Goal: Download file/media

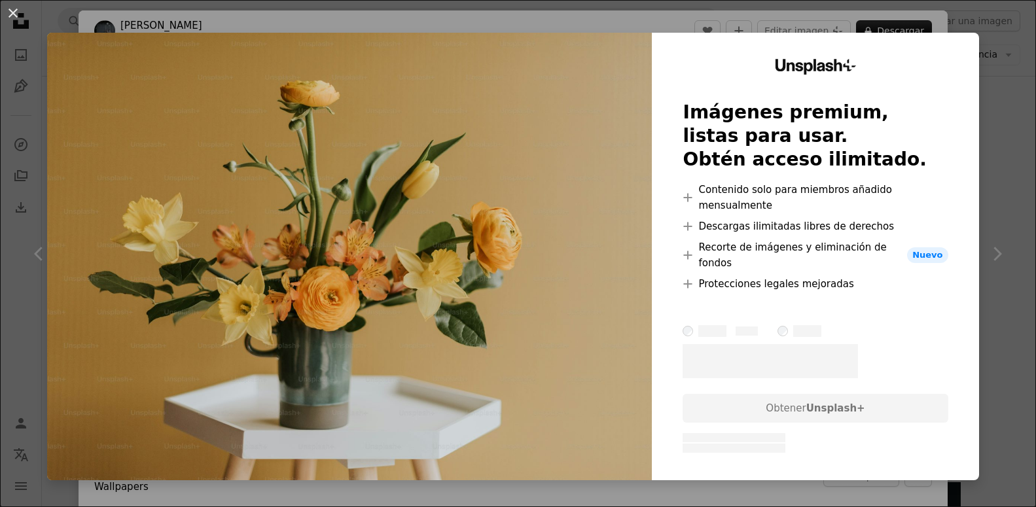
scroll to position [400, 0]
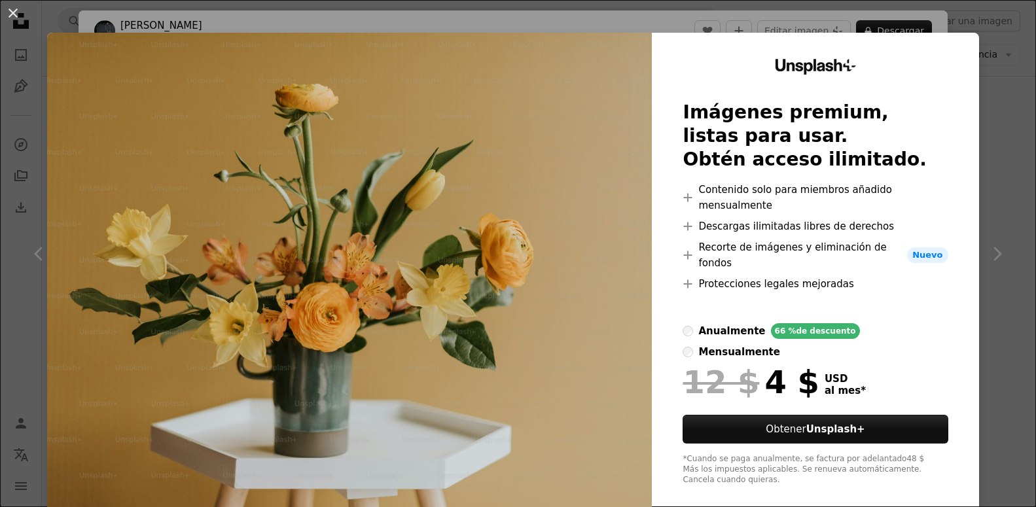
click at [1001, 304] on div "An X shape Unsplash+ Imágenes premium, listas para usar. Obtén acceso ilimitado…" at bounding box center [518, 253] width 1036 height 507
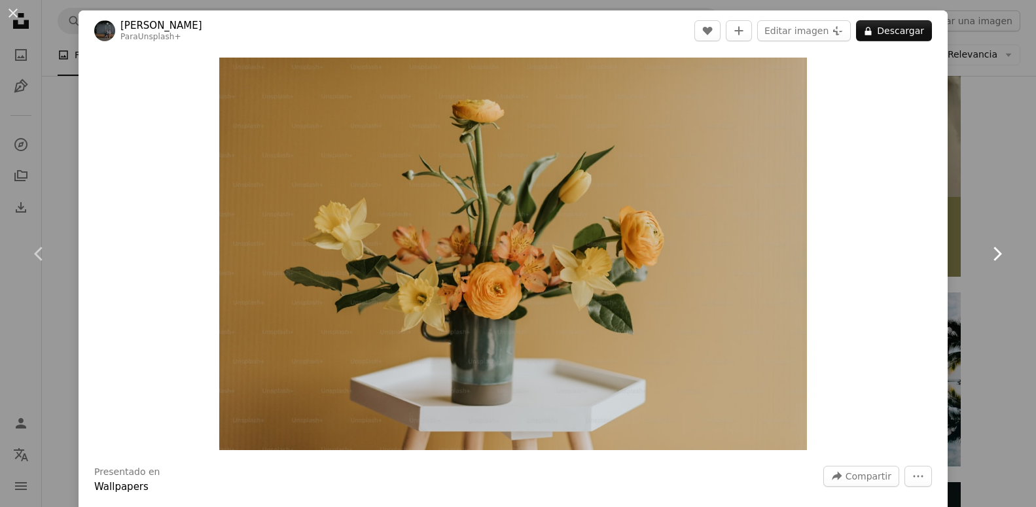
click at [997, 254] on icon "Chevron right" at bounding box center [996, 253] width 21 height 21
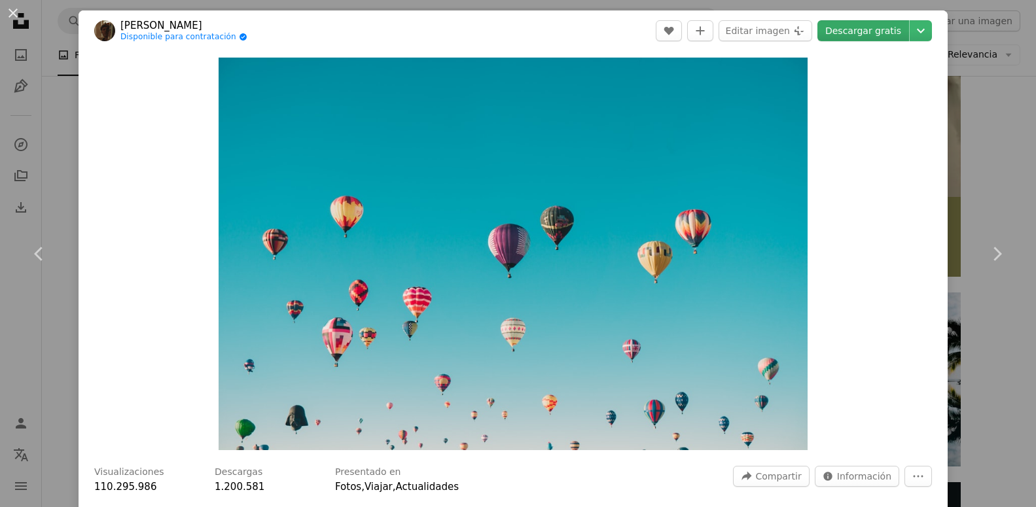
click at [863, 23] on link "Descargar gratis" at bounding box center [863, 30] width 92 height 21
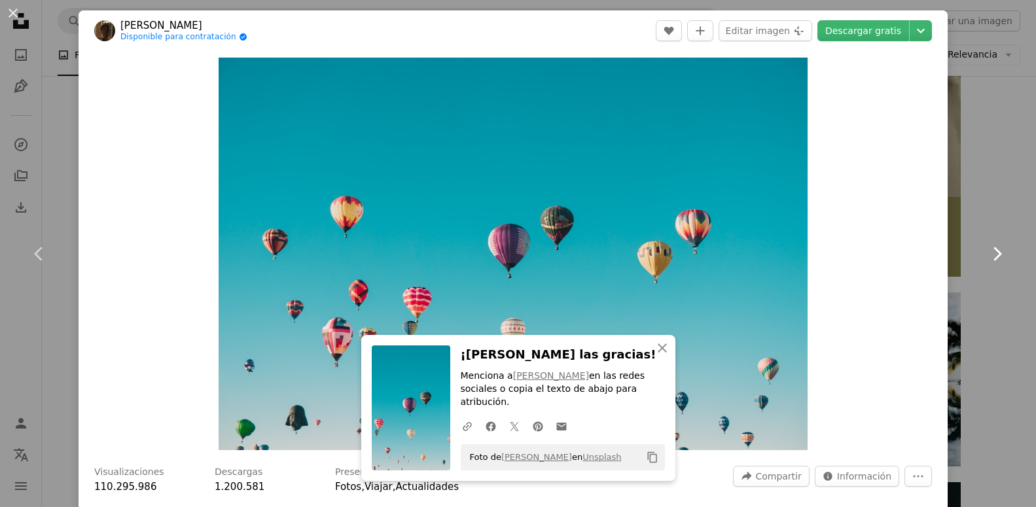
click at [1000, 254] on icon at bounding box center [997, 254] width 9 height 14
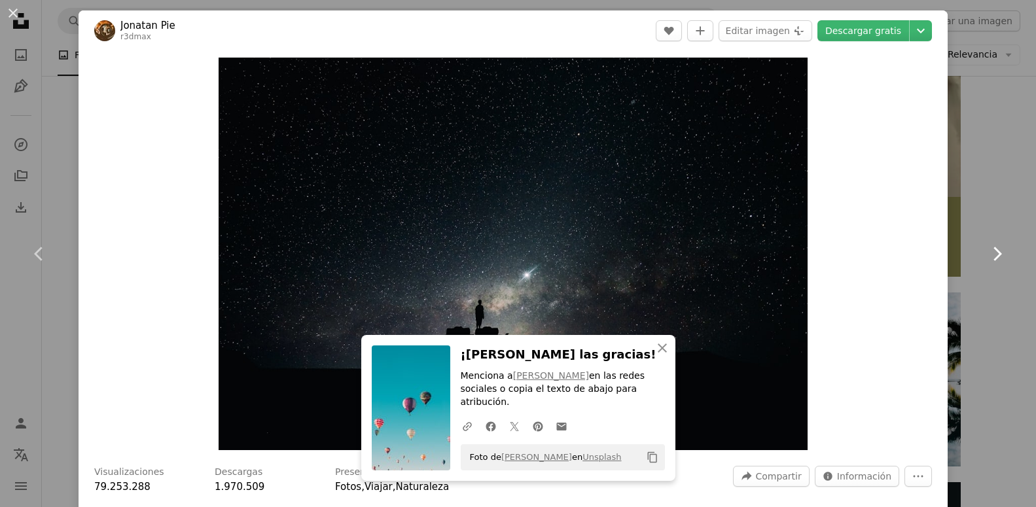
click at [1000, 254] on icon at bounding box center [997, 254] width 9 height 14
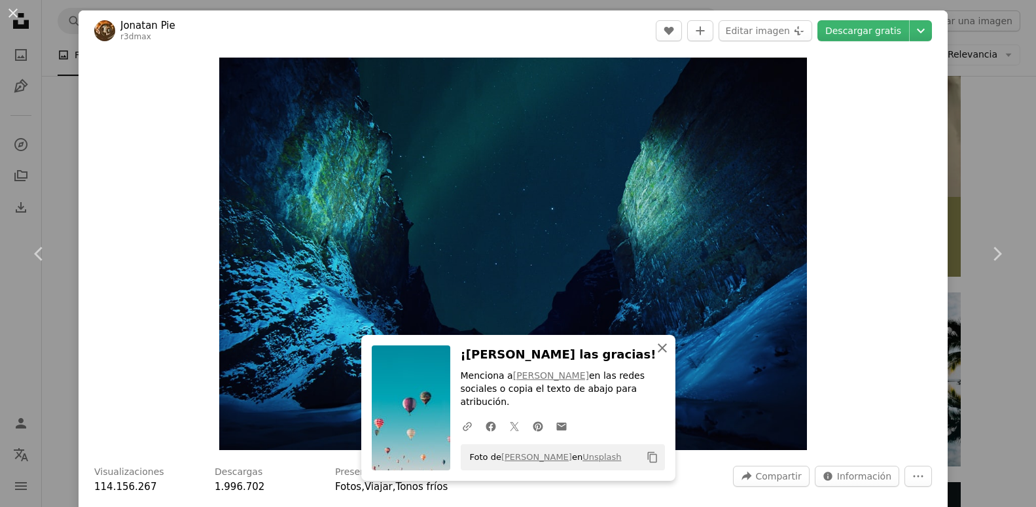
click at [663, 353] on icon "button" at bounding box center [662, 347] width 9 height 9
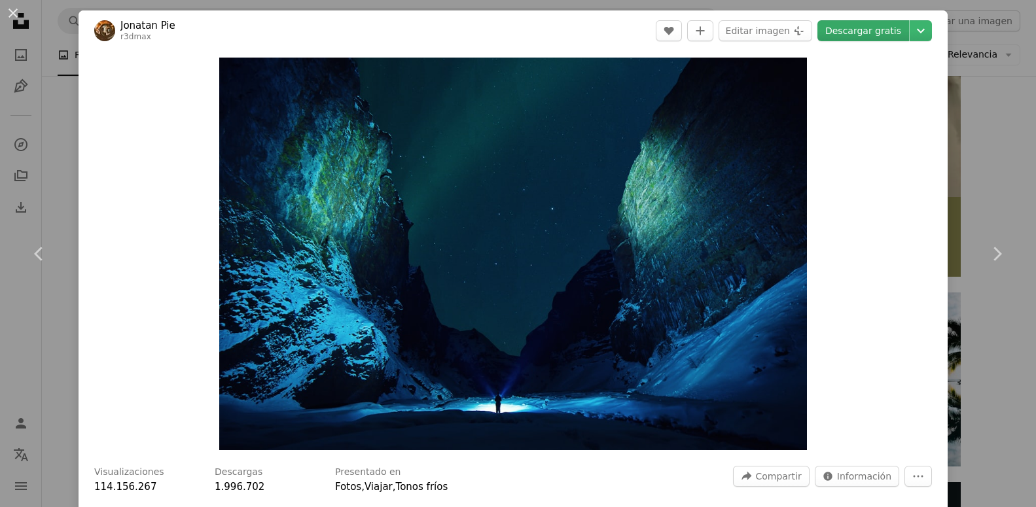
click at [845, 27] on link "Descargar gratis" at bounding box center [863, 30] width 92 height 21
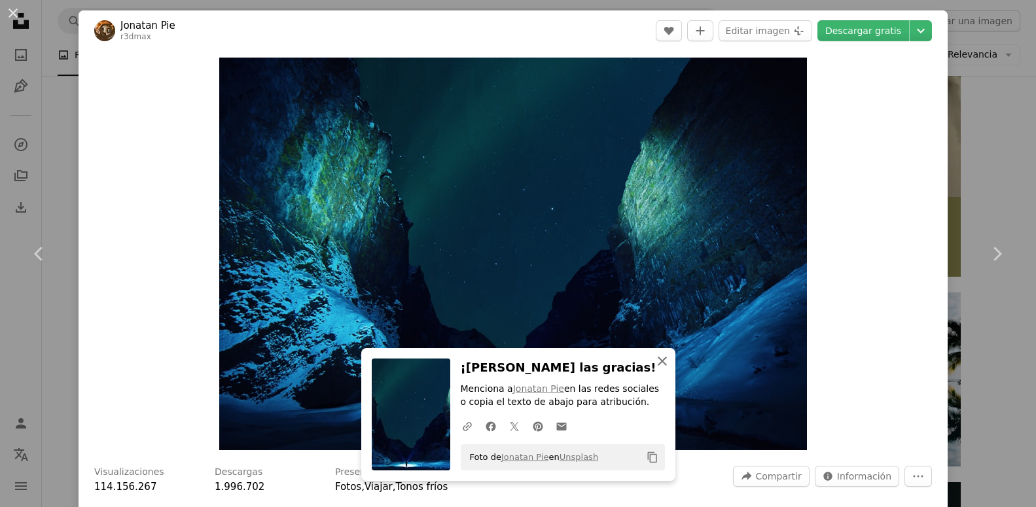
click at [662, 361] on icon "button" at bounding box center [662, 361] width 9 height 9
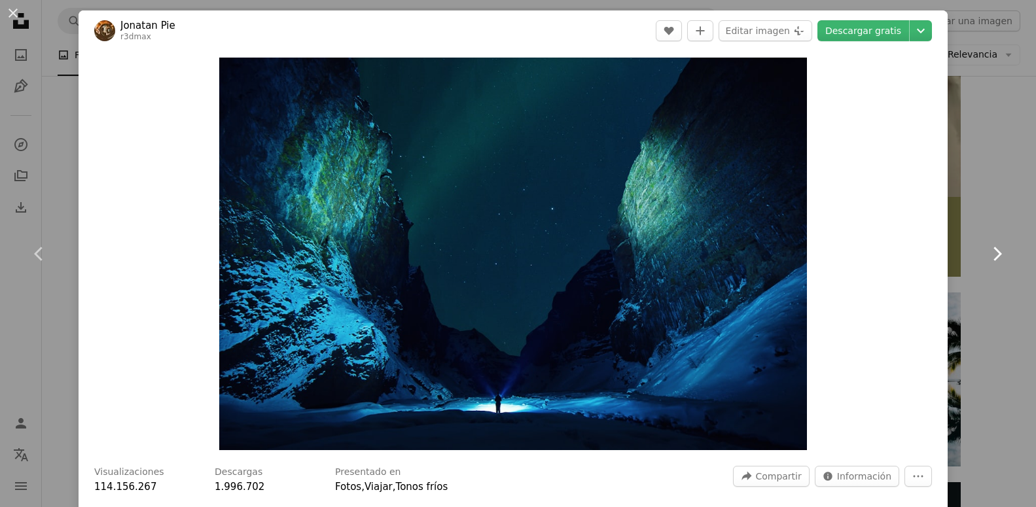
click at [995, 258] on icon at bounding box center [997, 254] width 9 height 14
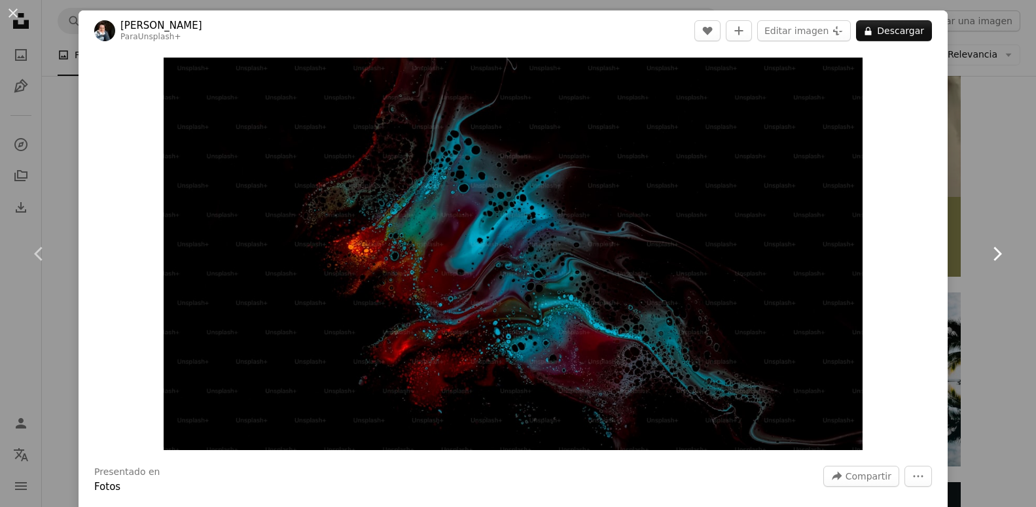
click at [995, 258] on icon at bounding box center [997, 254] width 9 height 14
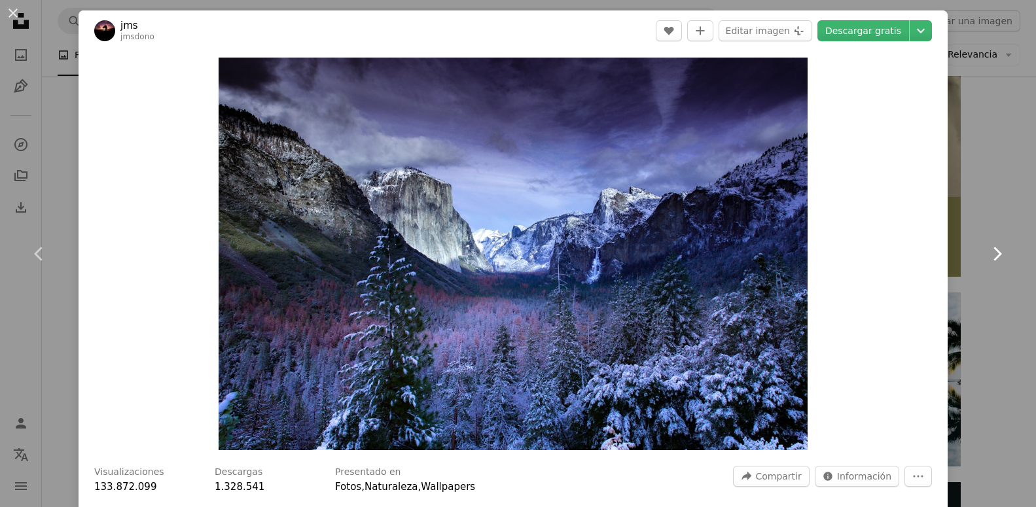
click at [995, 258] on icon at bounding box center [997, 254] width 9 height 14
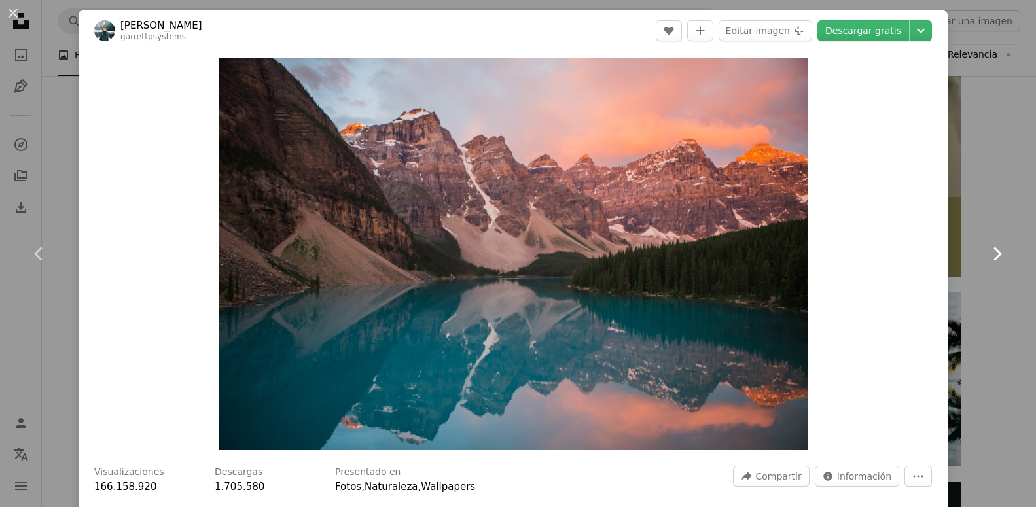
click at [995, 258] on icon at bounding box center [997, 254] width 9 height 14
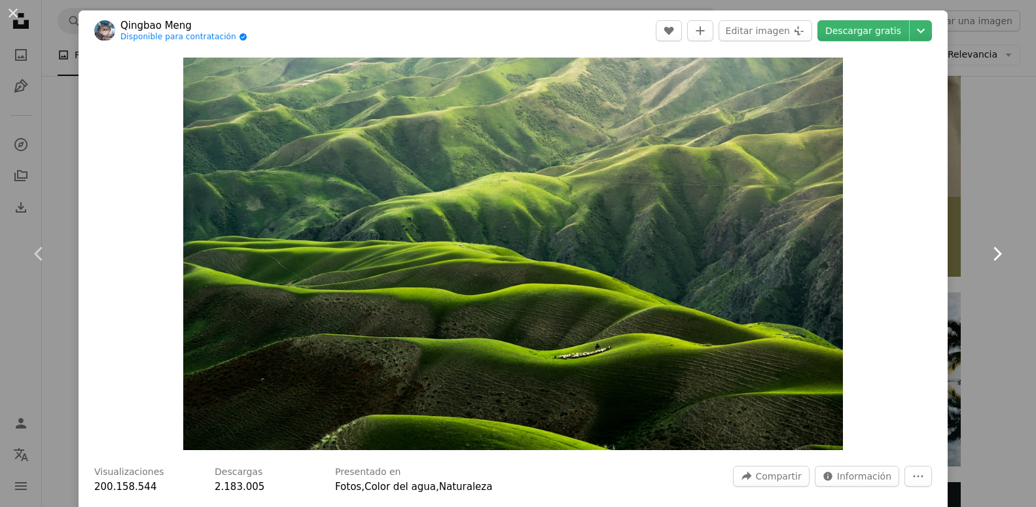
click at [995, 258] on icon at bounding box center [997, 254] width 9 height 14
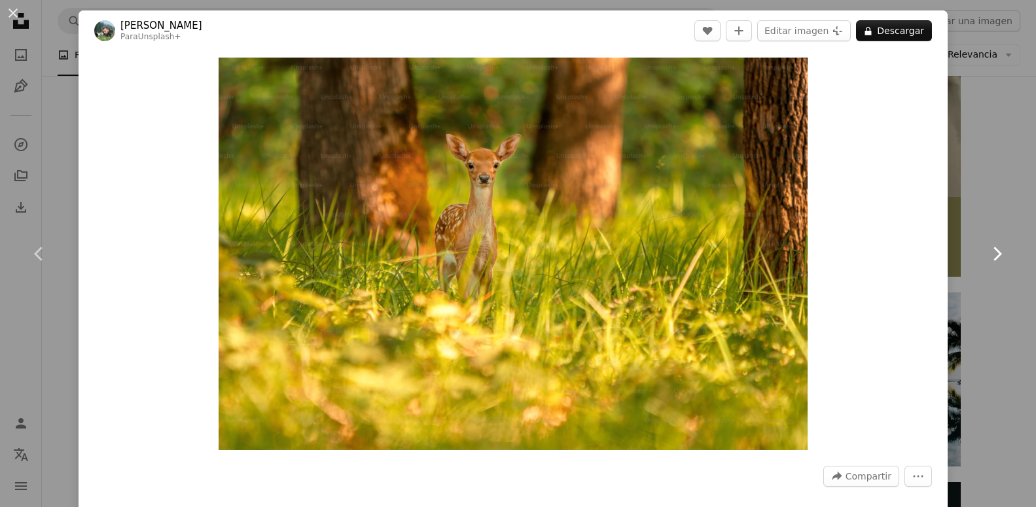
click at [995, 258] on icon at bounding box center [997, 254] width 9 height 14
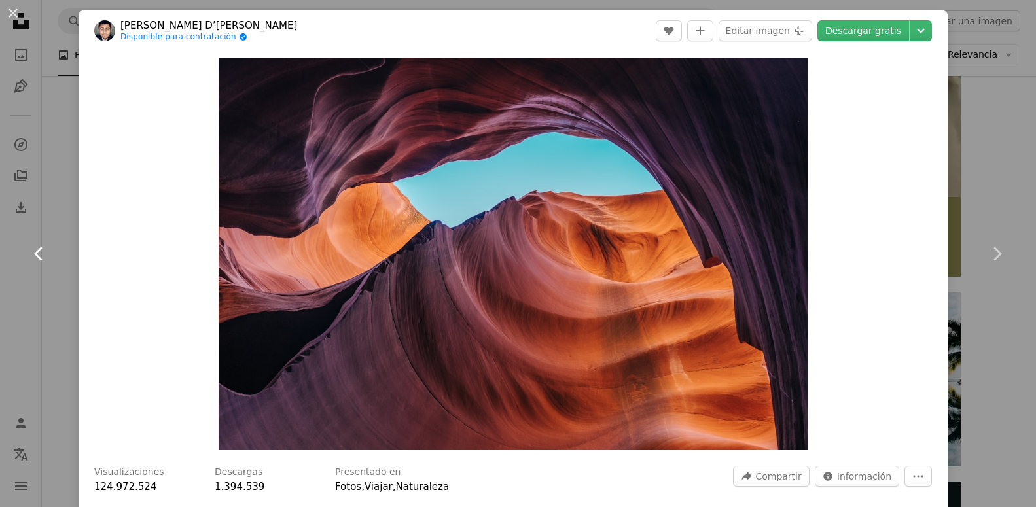
click at [45, 254] on icon "Chevron left" at bounding box center [39, 253] width 21 height 21
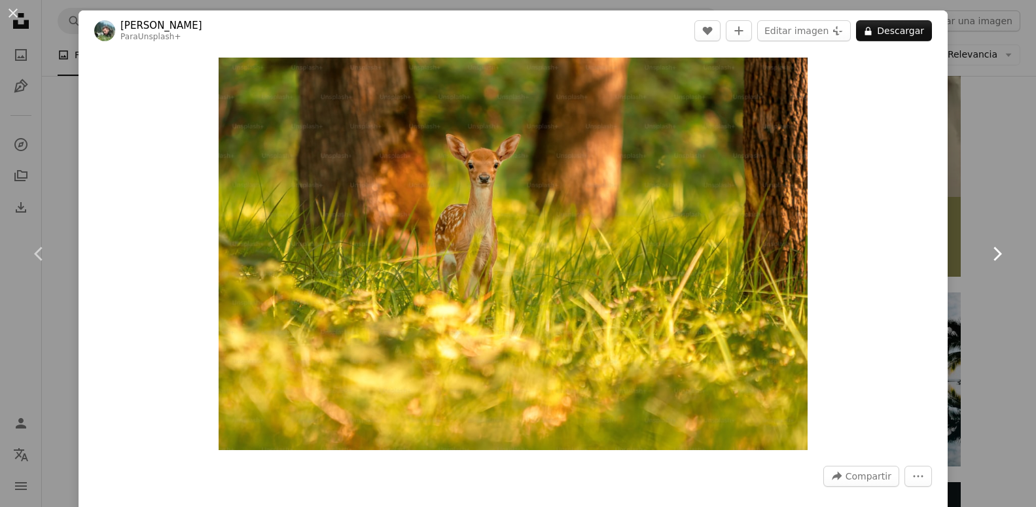
click at [1000, 255] on icon at bounding box center [997, 254] width 9 height 14
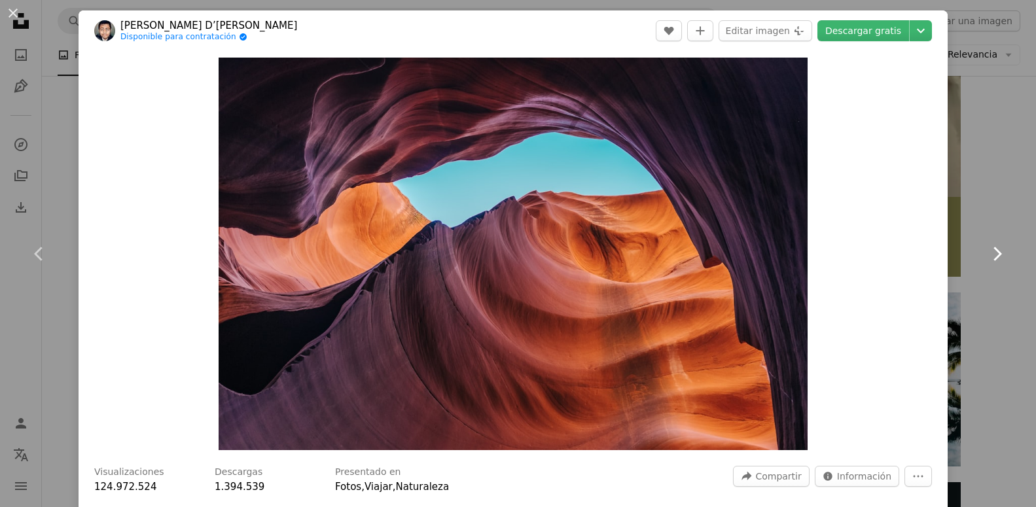
click at [1000, 255] on icon at bounding box center [997, 254] width 9 height 14
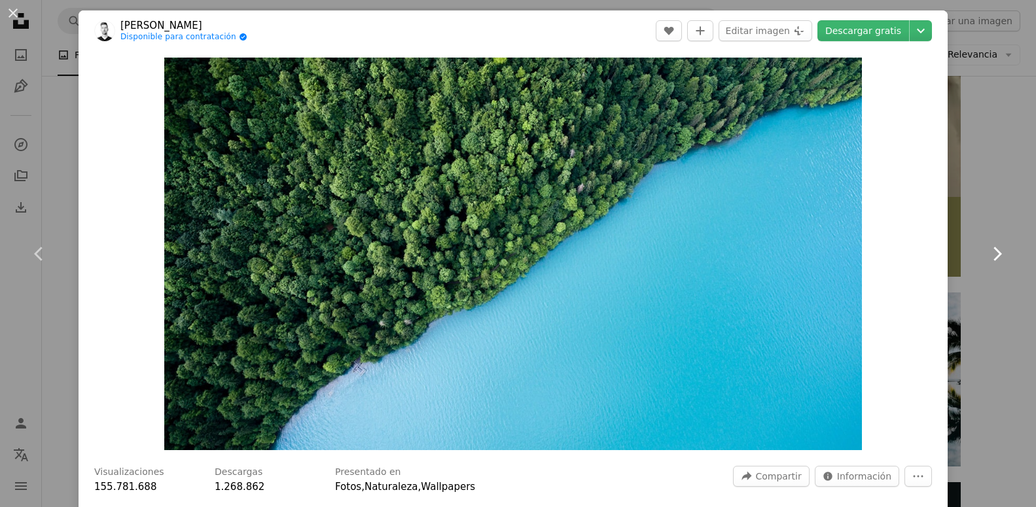
click at [1000, 255] on icon at bounding box center [997, 254] width 9 height 14
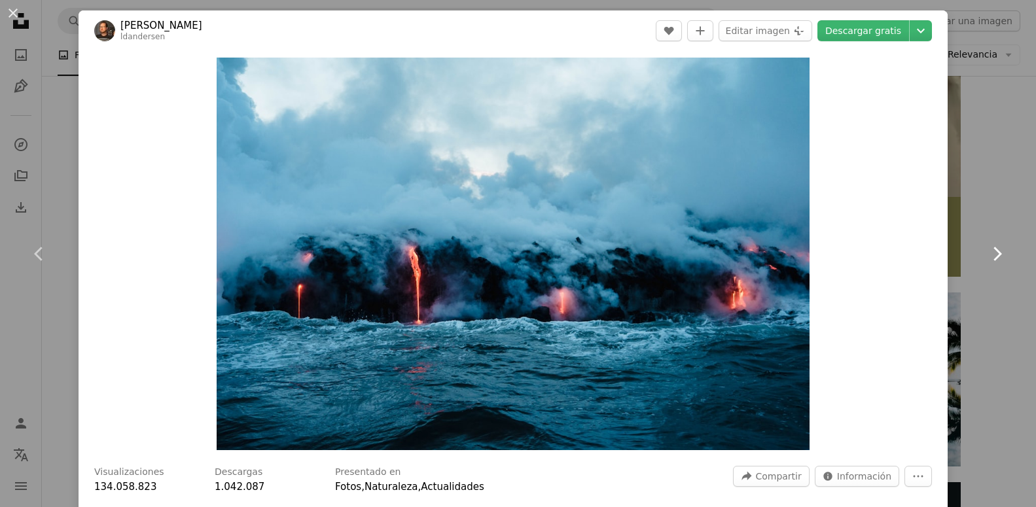
click at [1000, 255] on icon at bounding box center [997, 254] width 9 height 14
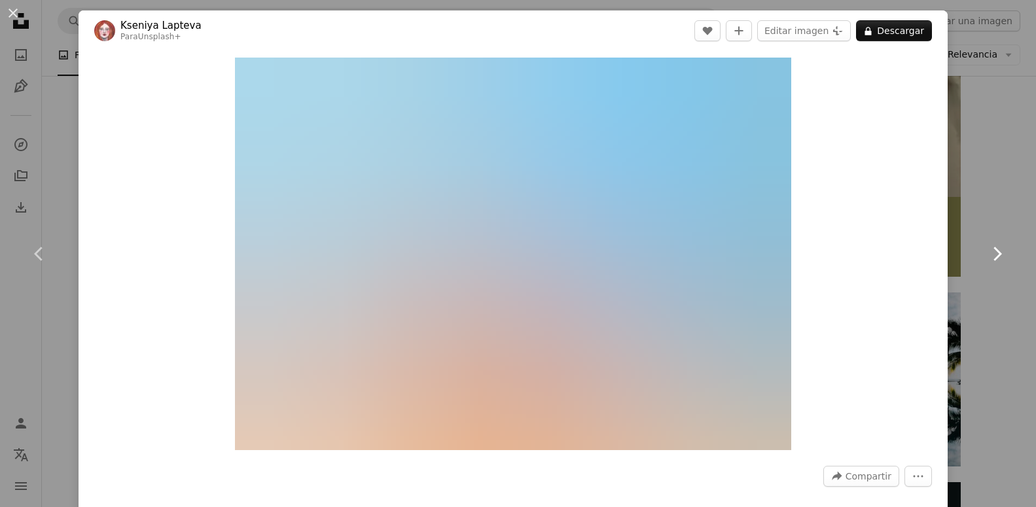
click at [1000, 255] on icon at bounding box center [997, 254] width 9 height 14
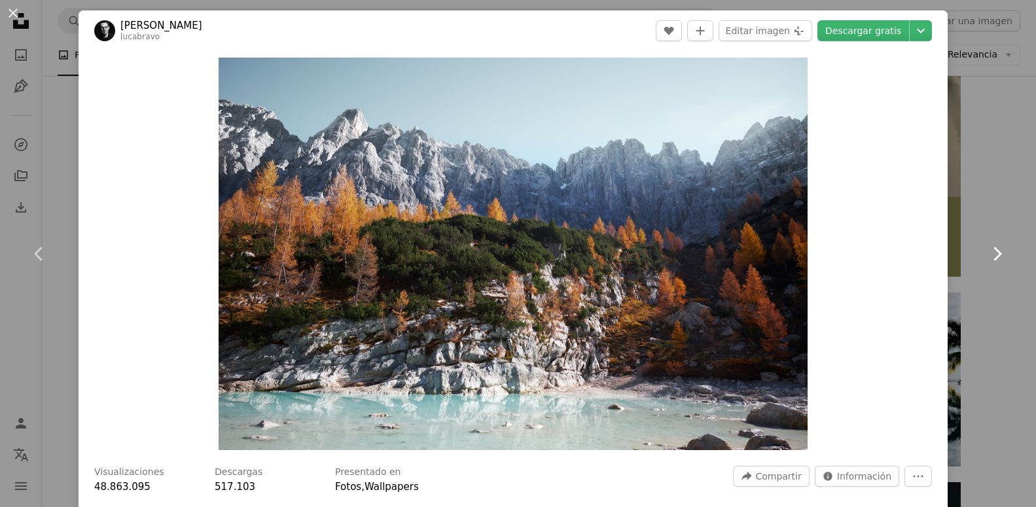
click at [1000, 255] on icon at bounding box center [997, 254] width 9 height 14
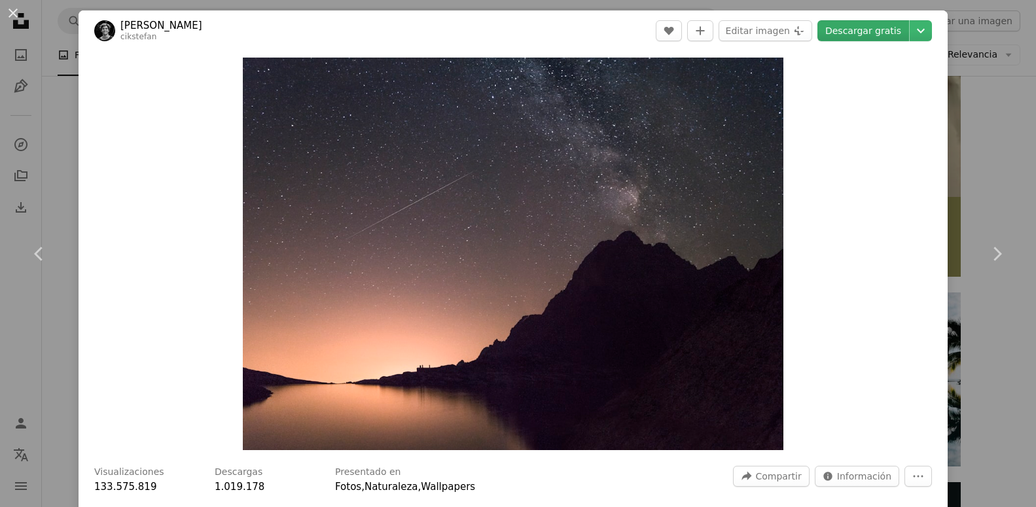
click at [850, 36] on link "Descargar gratis" at bounding box center [863, 30] width 92 height 21
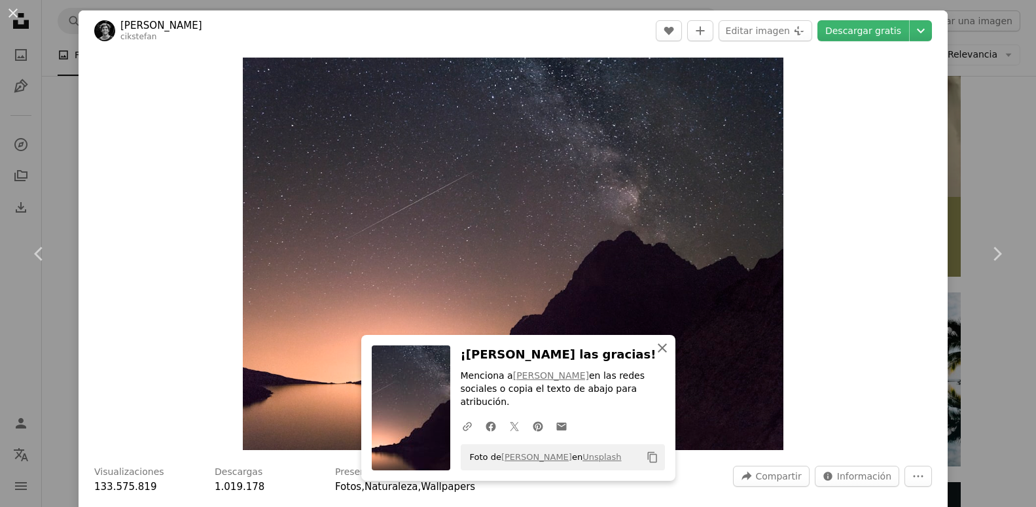
click at [661, 353] on icon "button" at bounding box center [662, 347] width 9 height 9
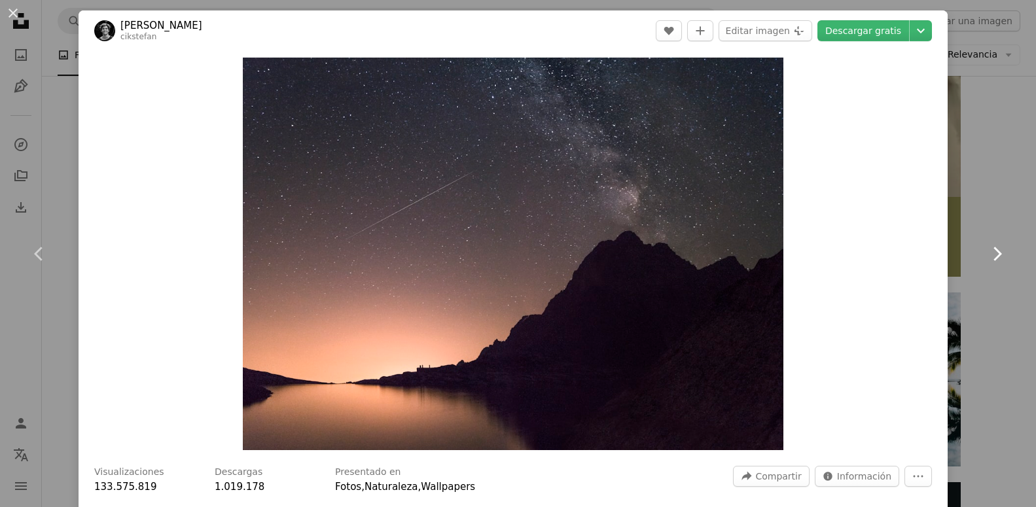
click at [996, 256] on icon "Chevron right" at bounding box center [996, 253] width 21 height 21
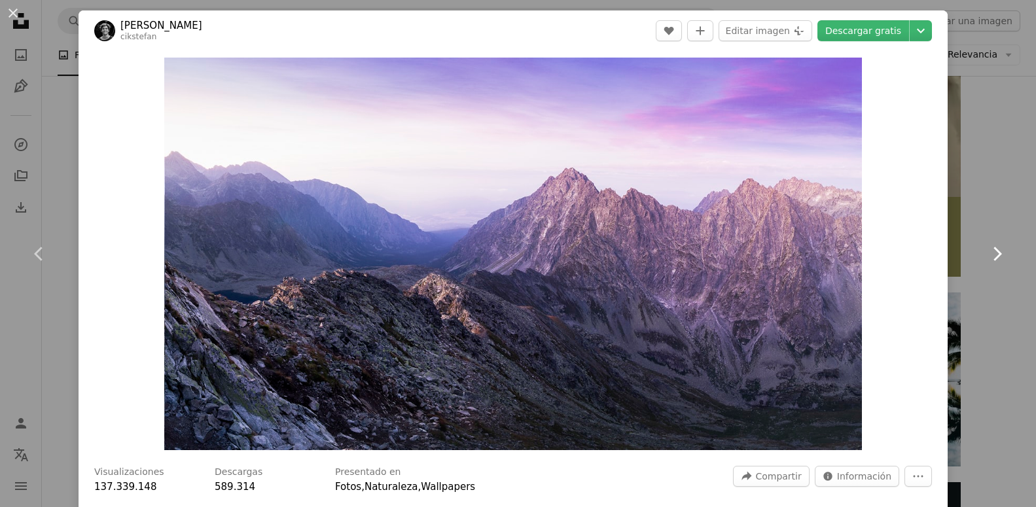
click at [996, 256] on icon "Chevron right" at bounding box center [996, 253] width 21 height 21
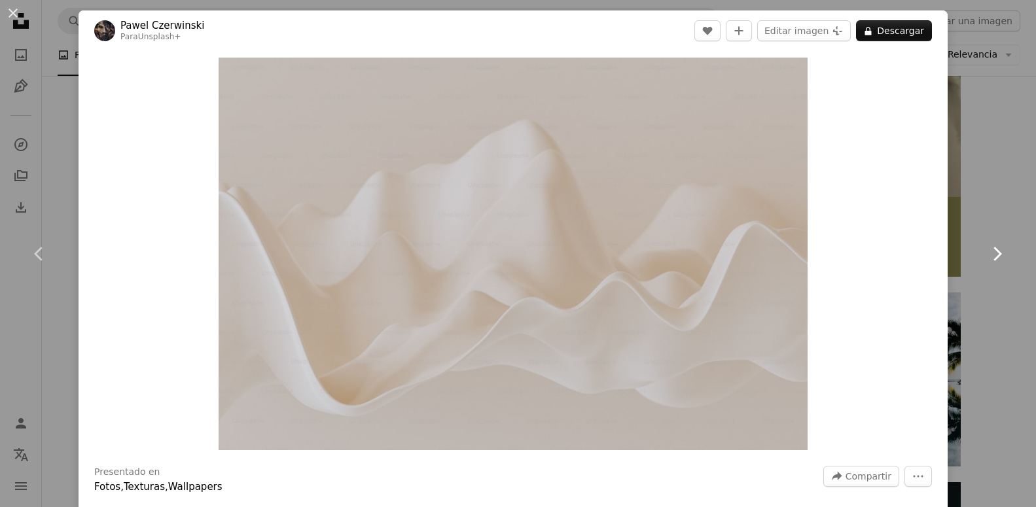
click at [996, 256] on icon "Chevron right" at bounding box center [996, 253] width 21 height 21
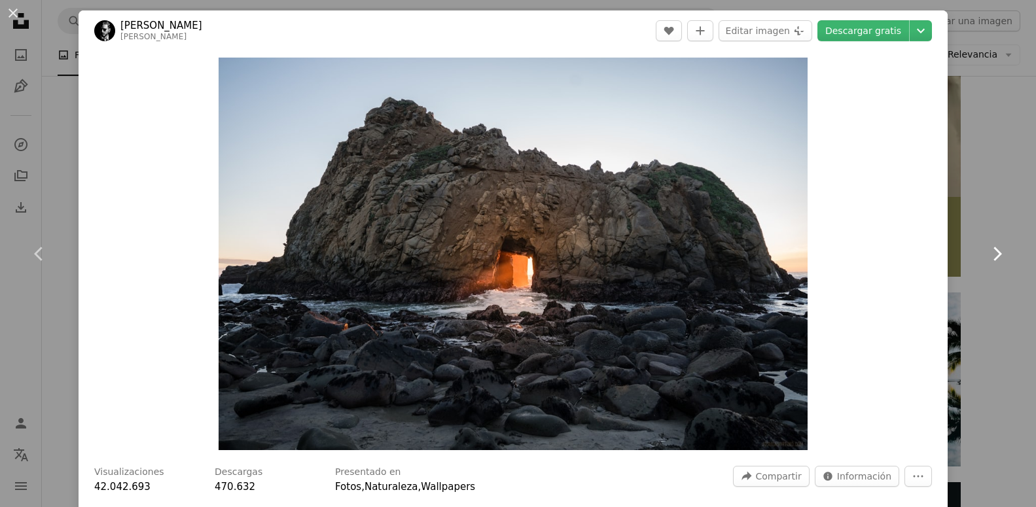
click at [996, 256] on icon "Chevron right" at bounding box center [996, 253] width 21 height 21
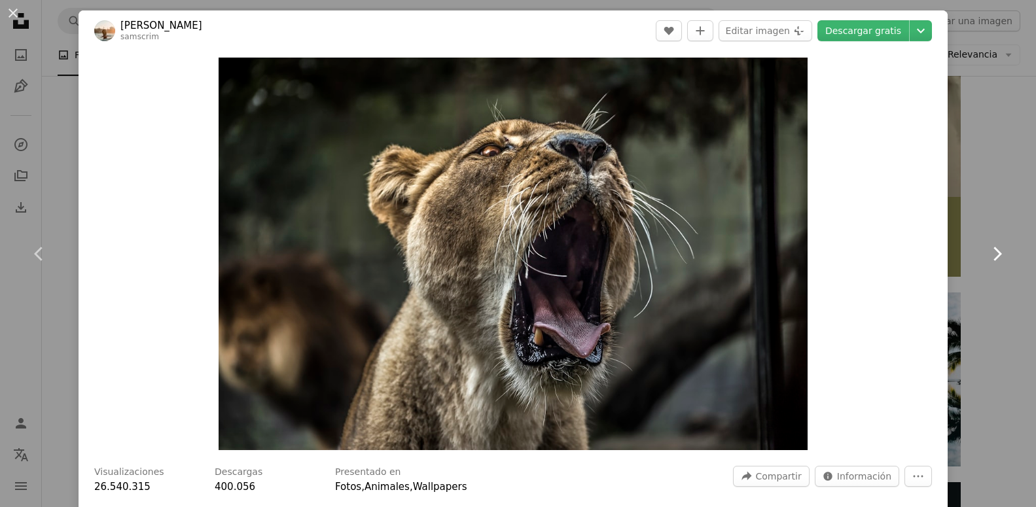
click at [996, 256] on icon "Chevron right" at bounding box center [996, 253] width 21 height 21
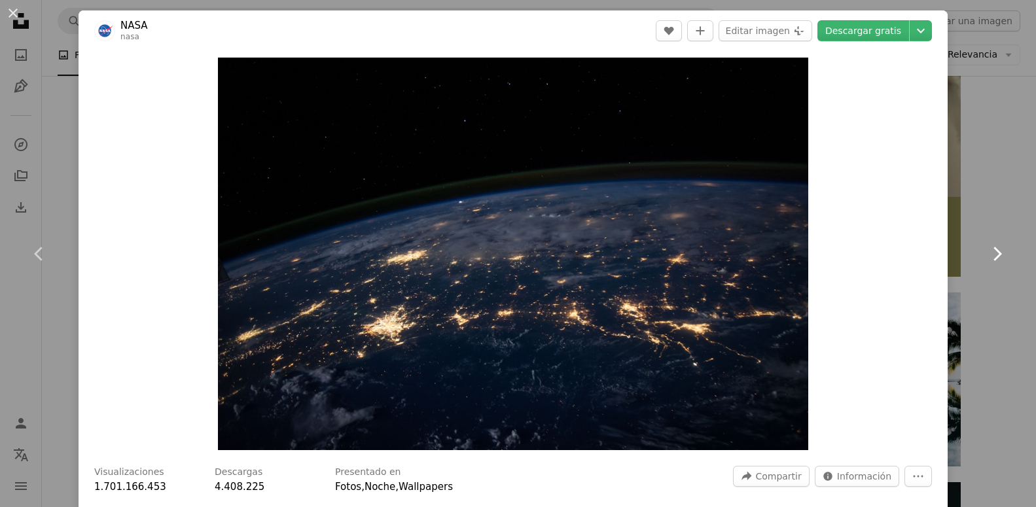
click at [996, 256] on icon "Chevron right" at bounding box center [996, 253] width 21 height 21
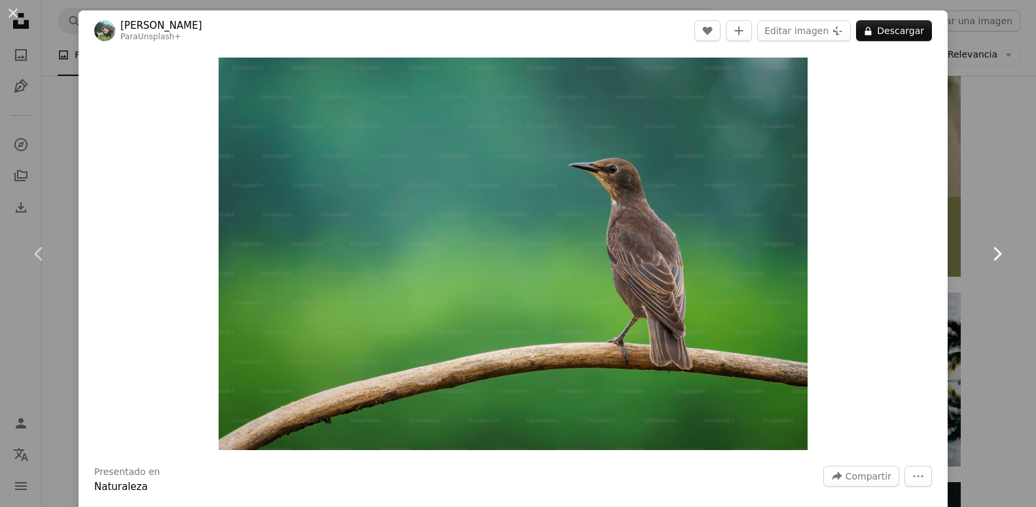
click at [996, 256] on icon "Chevron right" at bounding box center [996, 253] width 21 height 21
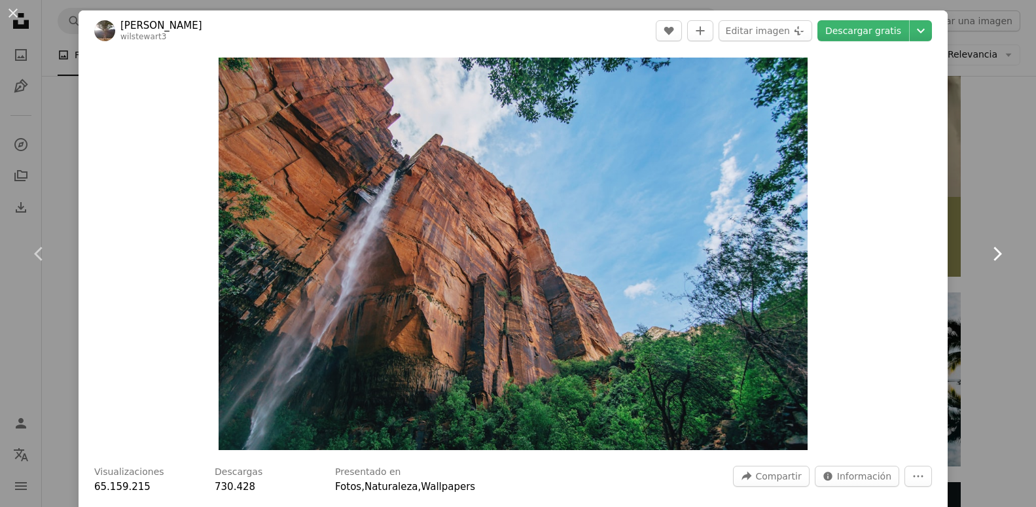
click at [996, 256] on icon "Chevron right" at bounding box center [996, 253] width 21 height 21
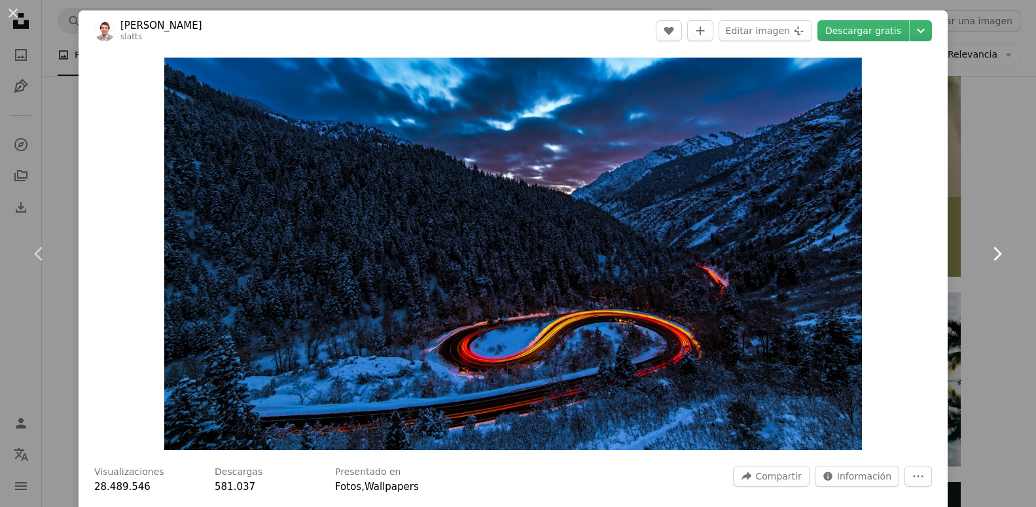
click at [996, 256] on icon "Chevron right" at bounding box center [996, 253] width 21 height 21
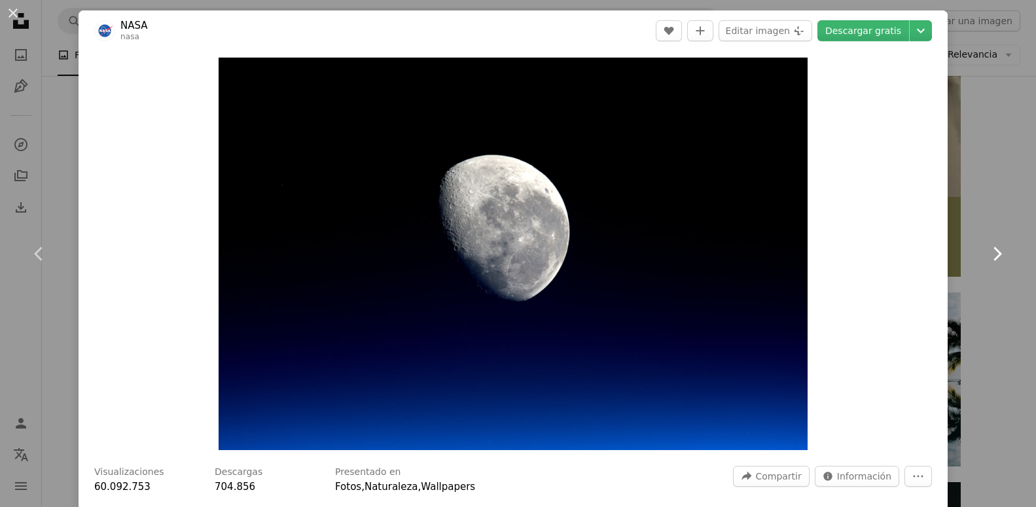
click at [996, 256] on icon "Chevron right" at bounding box center [996, 253] width 21 height 21
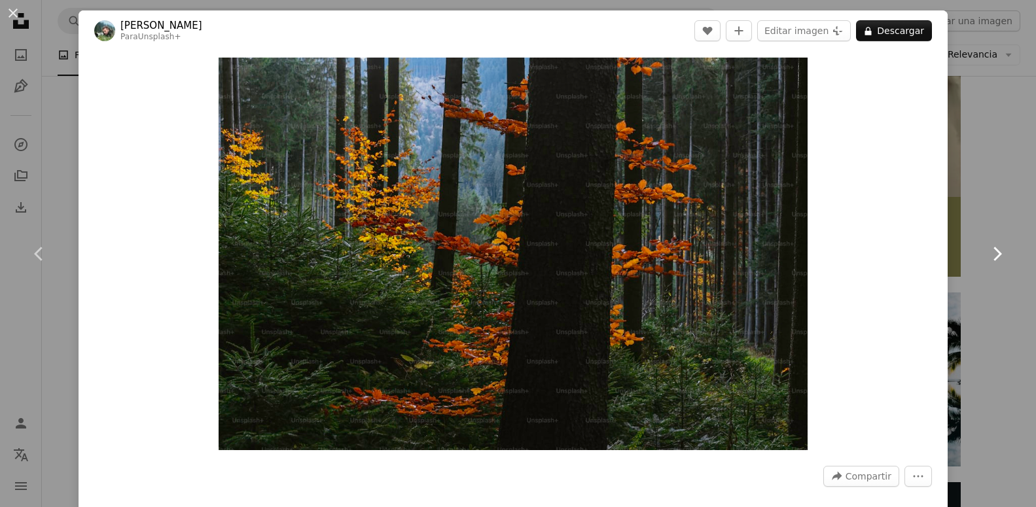
click at [996, 256] on icon "Chevron right" at bounding box center [996, 253] width 21 height 21
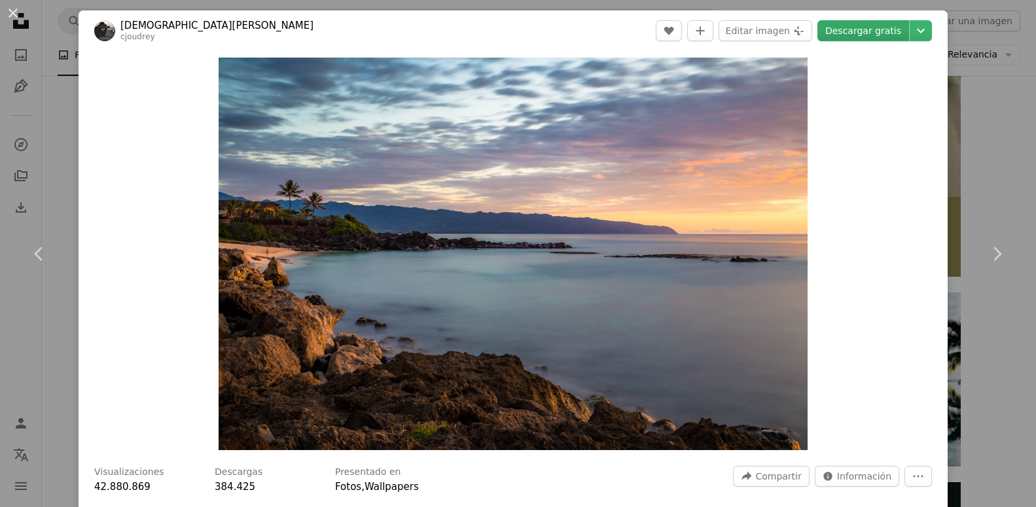
click at [885, 27] on link "Descargar gratis" at bounding box center [863, 30] width 92 height 21
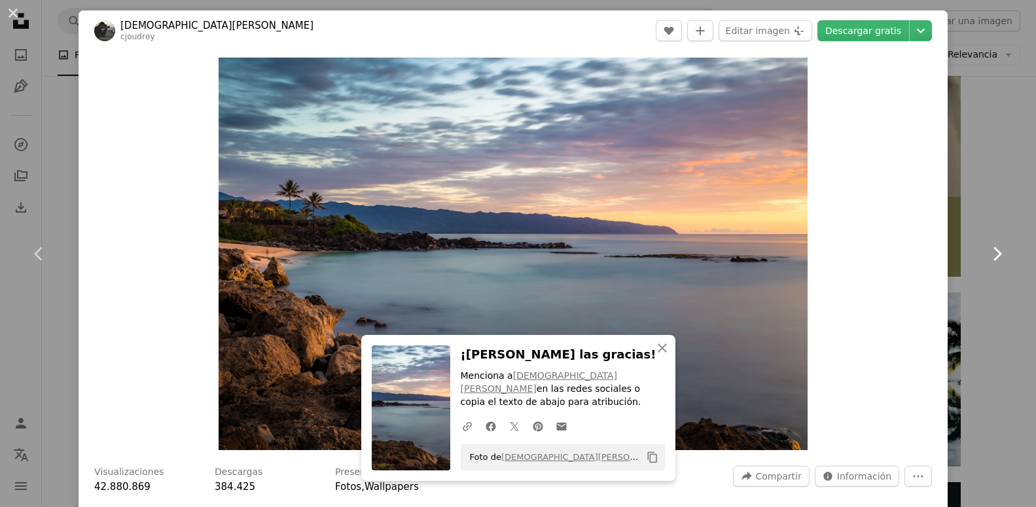
click at [998, 255] on icon at bounding box center [997, 254] width 9 height 14
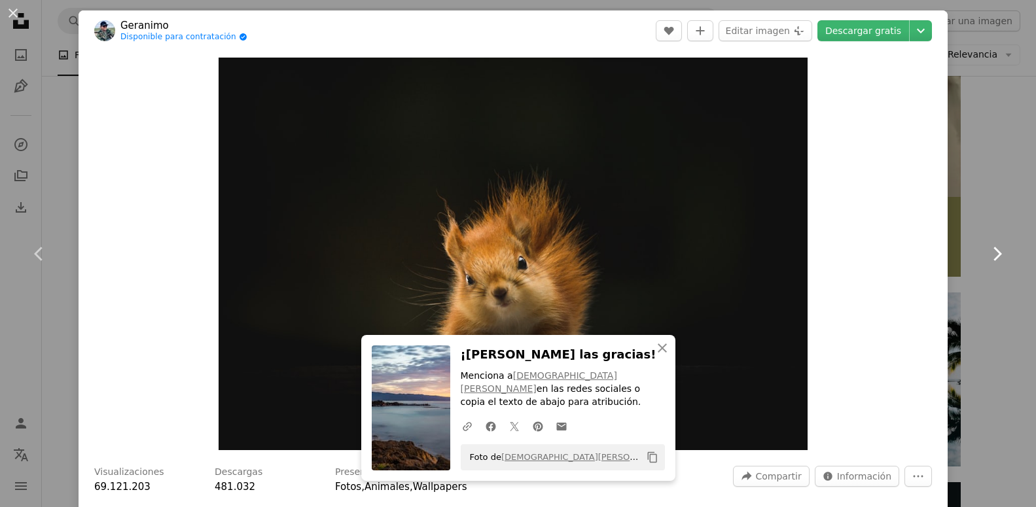
click at [998, 255] on icon at bounding box center [997, 254] width 9 height 14
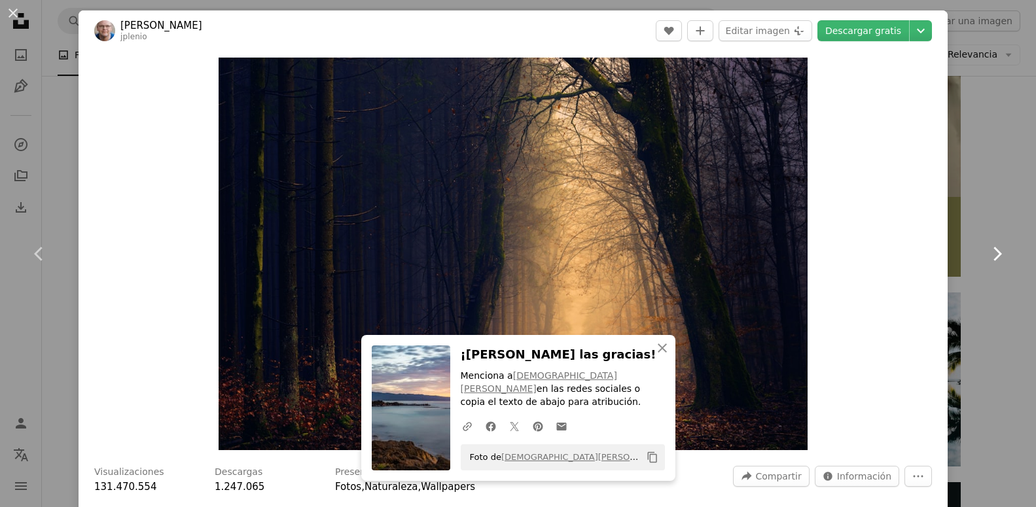
click at [998, 255] on icon at bounding box center [997, 254] width 9 height 14
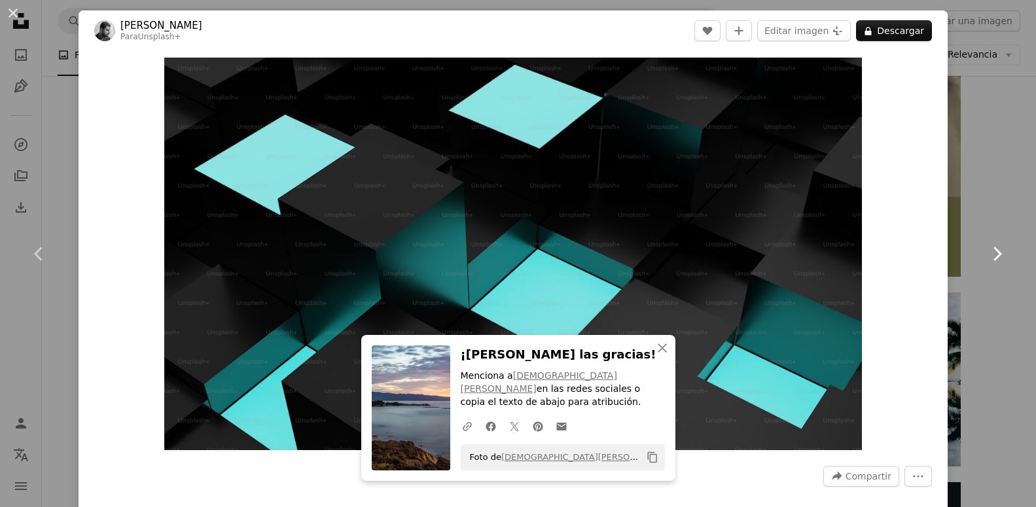
click at [998, 255] on icon at bounding box center [997, 254] width 9 height 14
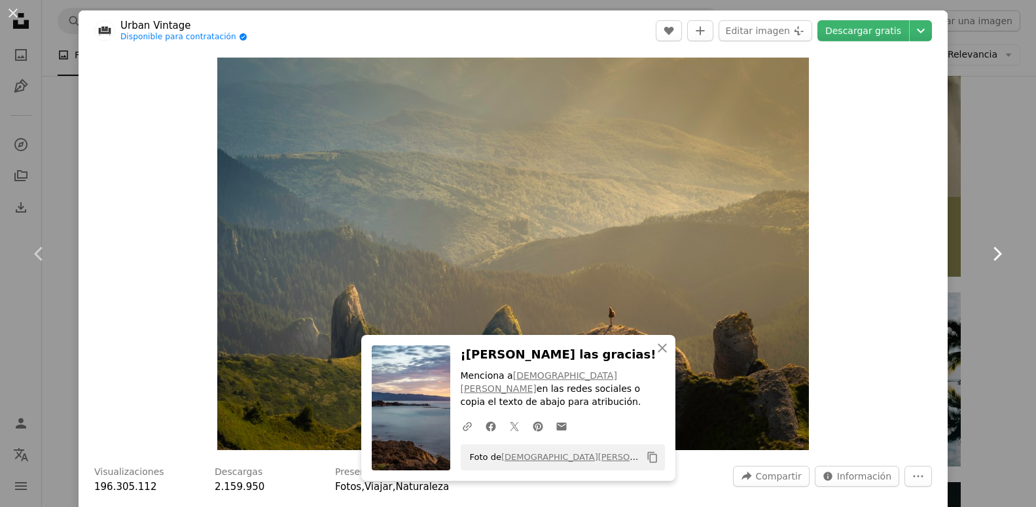
click at [998, 255] on icon at bounding box center [997, 254] width 9 height 14
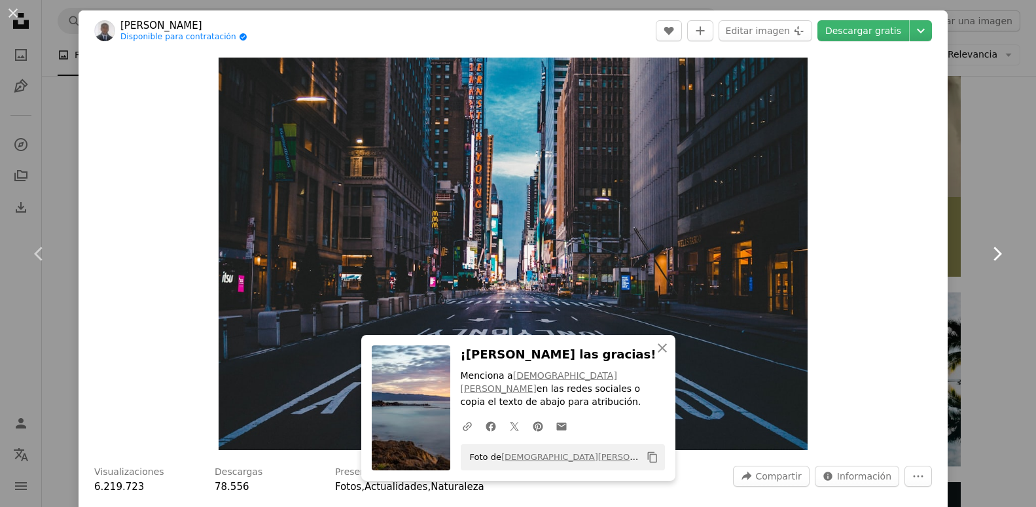
click at [998, 255] on icon at bounding box center [997, 254] width 9 height 14
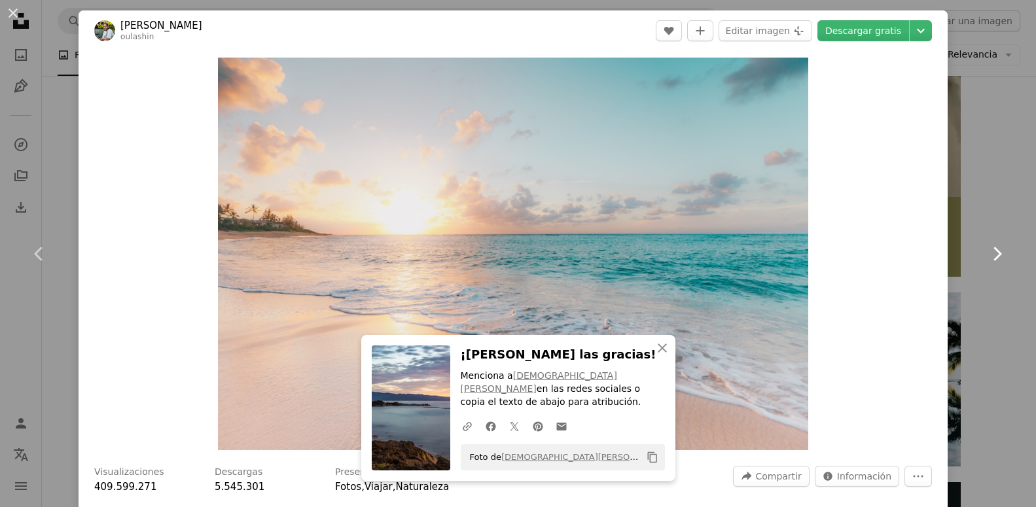
click at [998, 255] on icon at bounding box center [997, 254] width 9 height 14
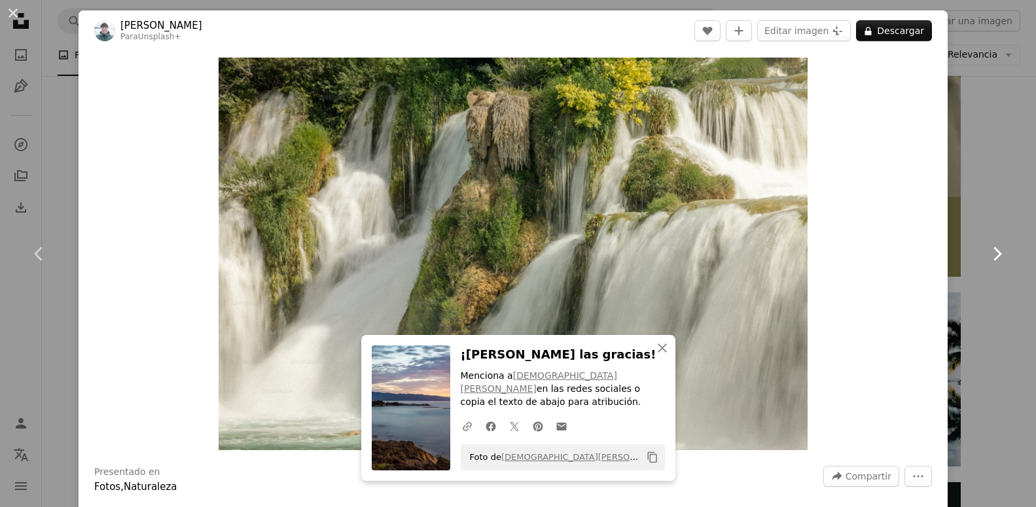
click at [998, 255] on icon at bounding box center [997, 254] width 9 height 14
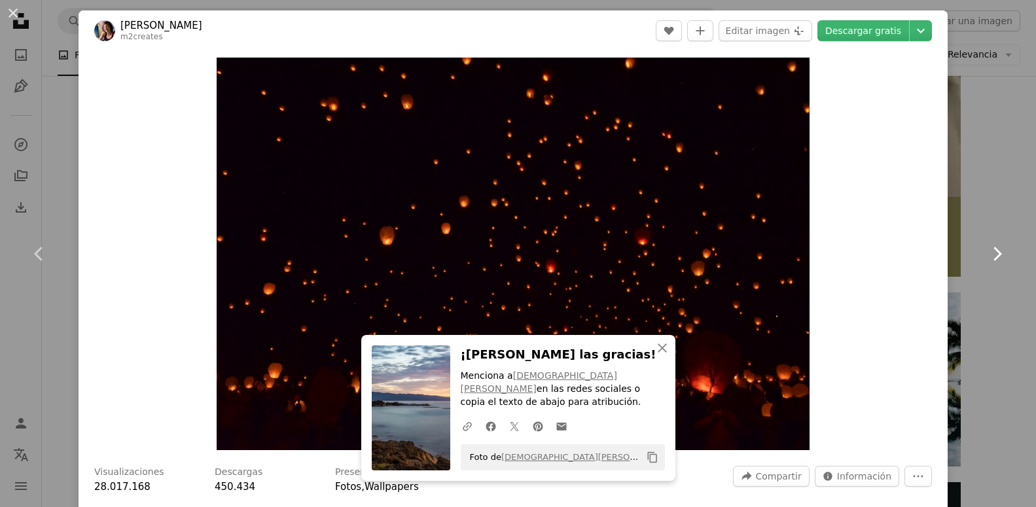
click at [998, 255] on icon at bounding box center [997, 254] width 9 height 14
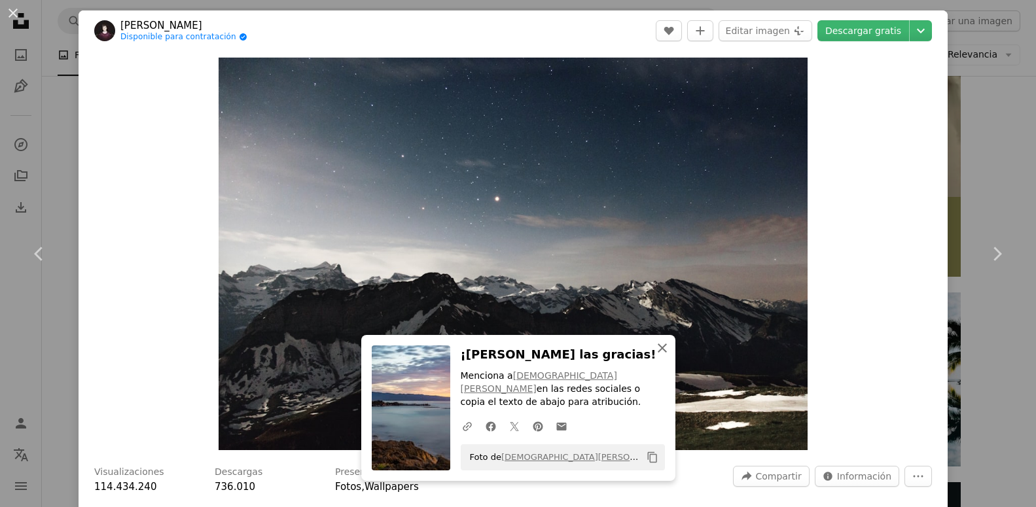
click at [665, 356] on icon "An X shape" at bounding box center [662, 348] width 16 height 16
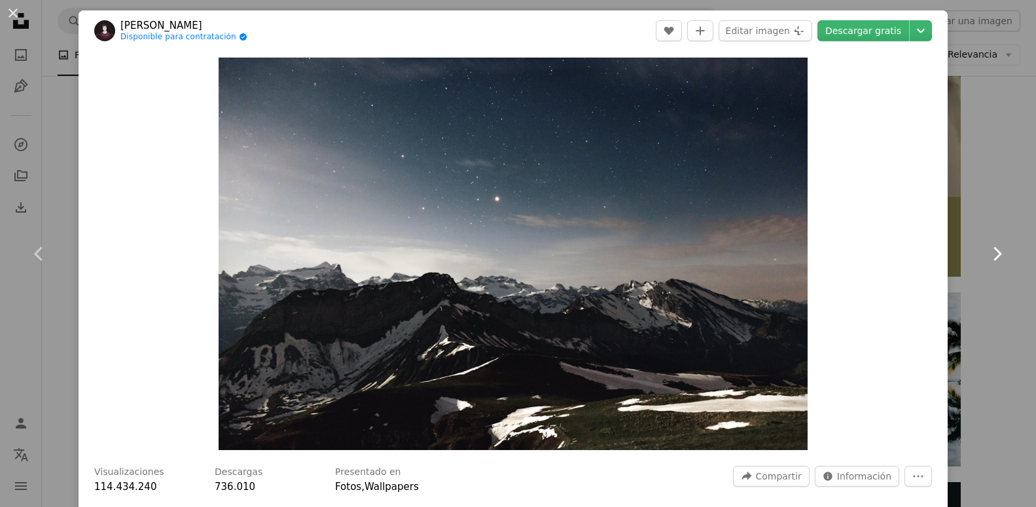
click at [996, 256] on icon at bounding box center [997, 254] width 9 height 14
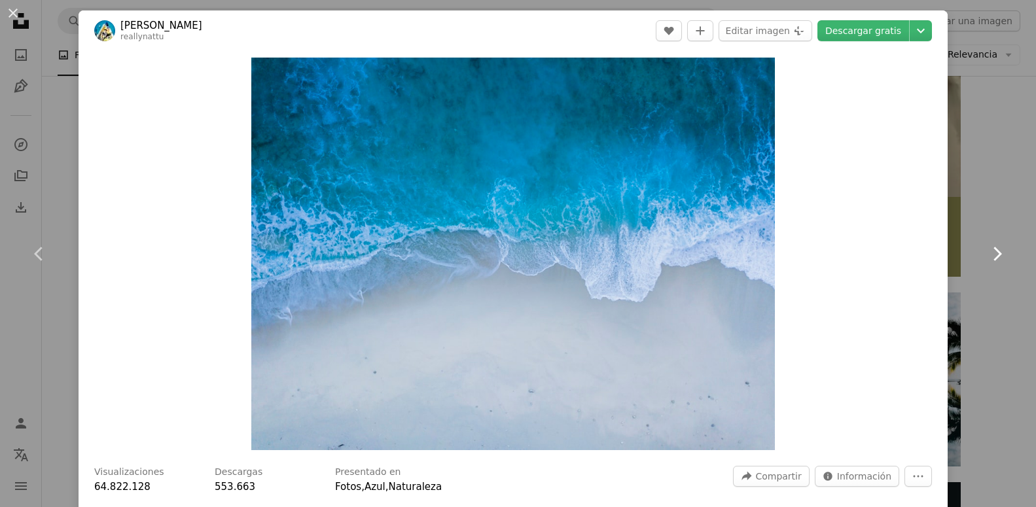
click at [994, 257] on icon "Chevron right" at bounding box center [996, 253] width 21 height 21
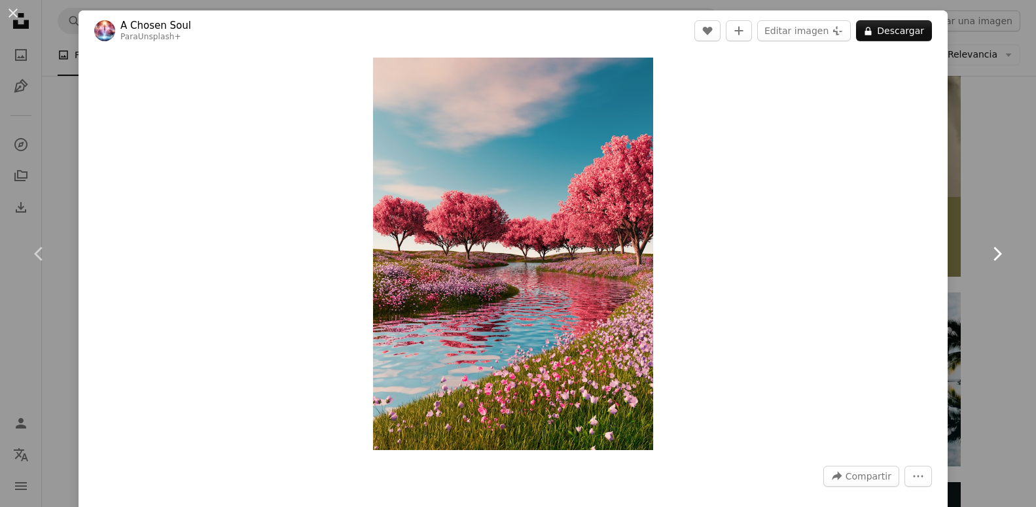
click at [994, 257] on icon "Chevron right" at bounding box center [996, 253] width 21 height 21
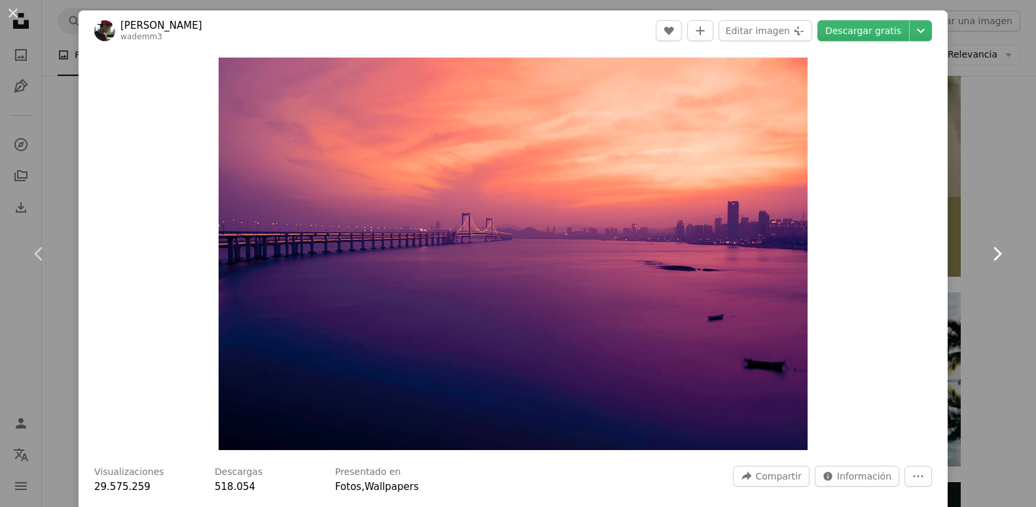
click at [994, 257] on icon "Chevron right" at bounding box center [996, 253] width 21 height 21
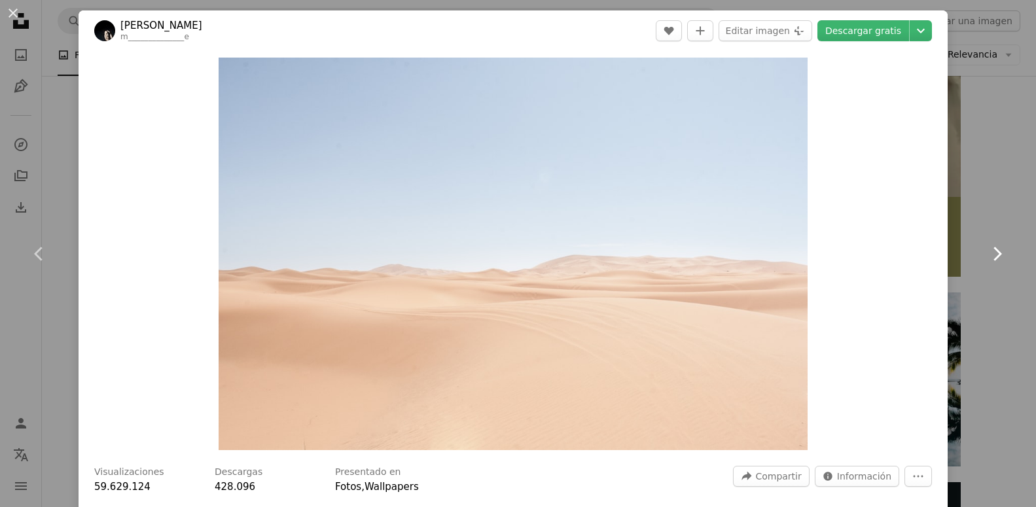
click at [994, 257] on icon "Chevron right" at bounding box center [996, 253] width 21 height 21
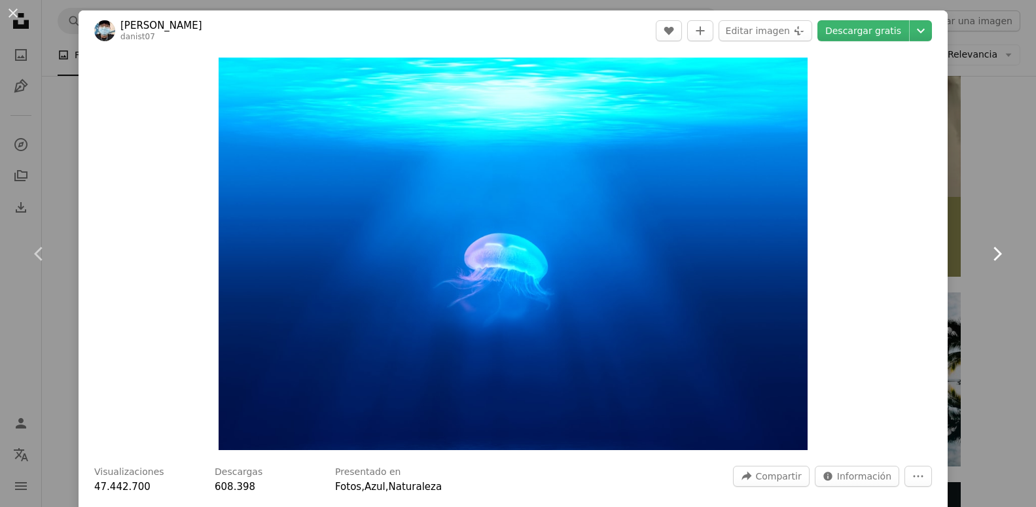
click at [998, 253] on icon at bounding box center [997, 254] width 9 height 14
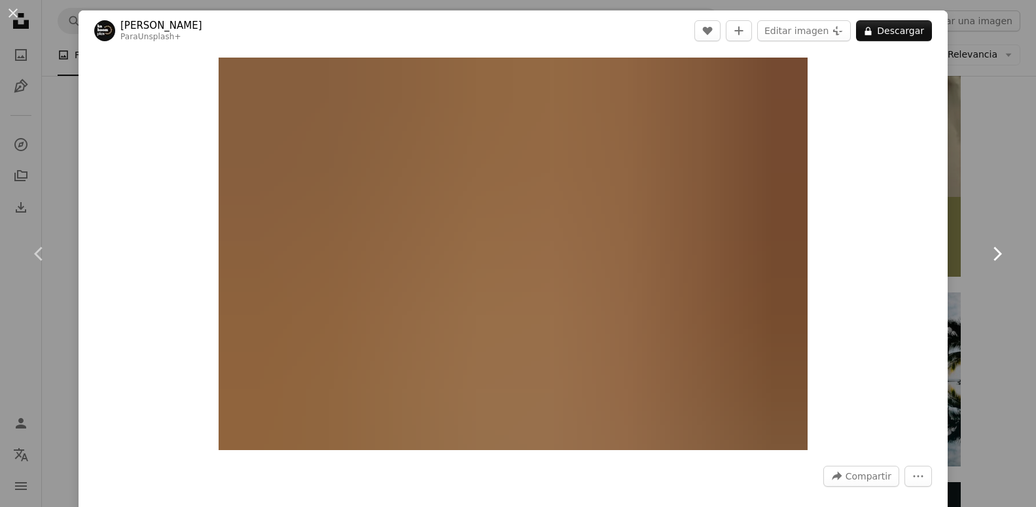
click at [998, 253] on icon at bounding box center [997, 254] width 9 height 14
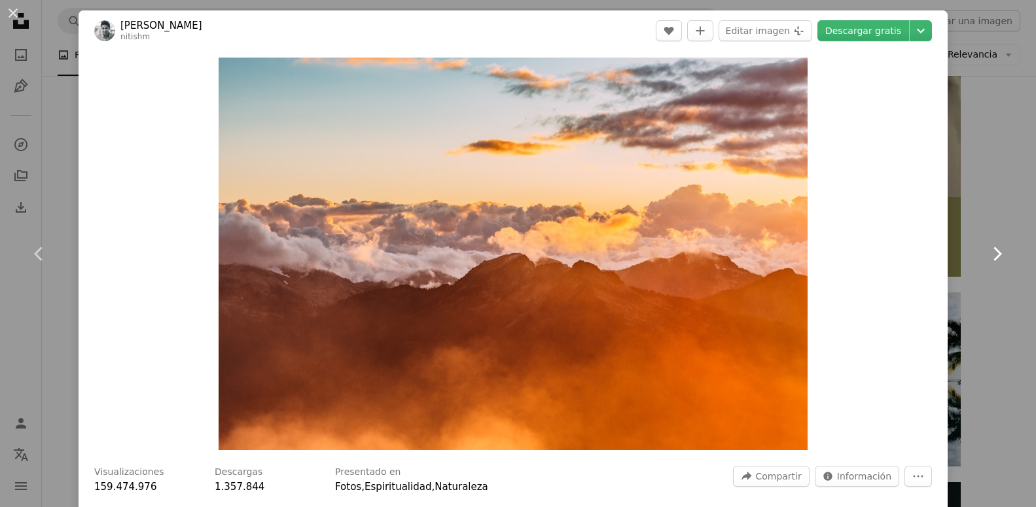
click at [998, 253] on icon at bounding box center [997, 254] width 9 height 14
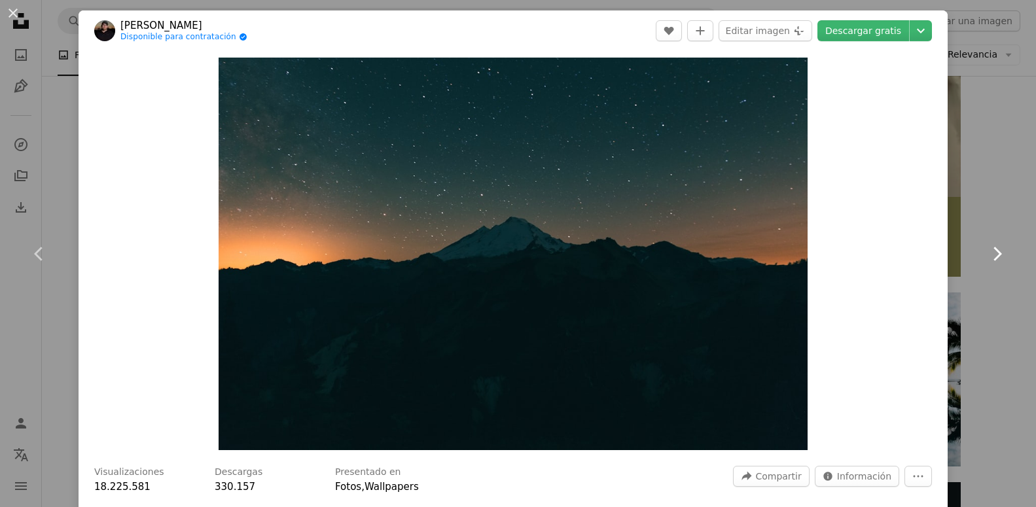
click at [998, 253] on icon at bounding box center [997, 254] width 9 height 14
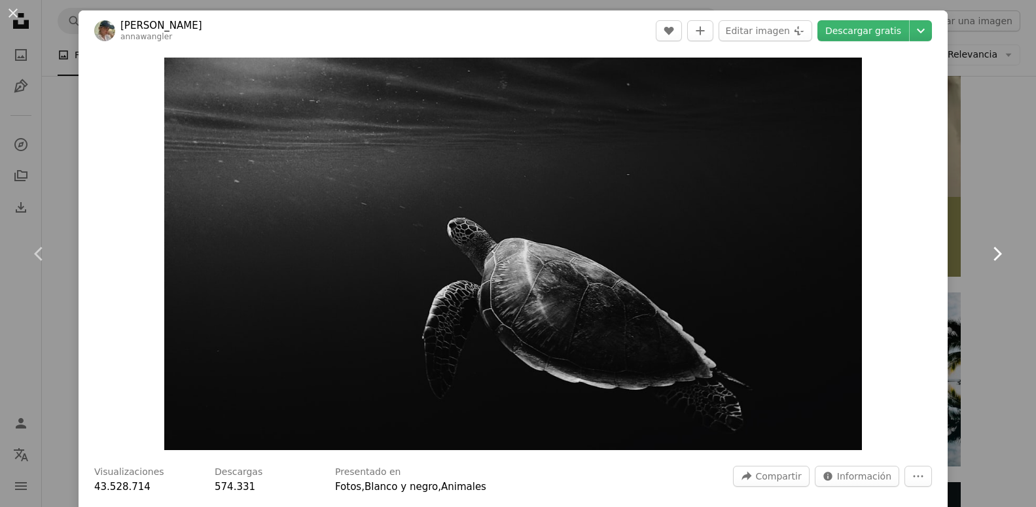
click at [998, 253] on icon at bounding box center [997, 254] width 9 height 14
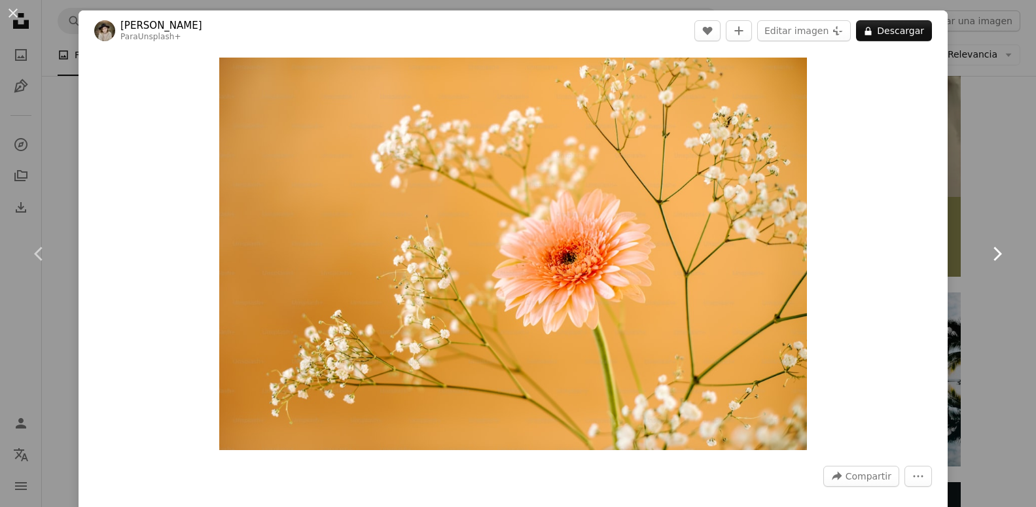
click at [998, 253] on icon at bounding box center [997, 254] width 9 height 14
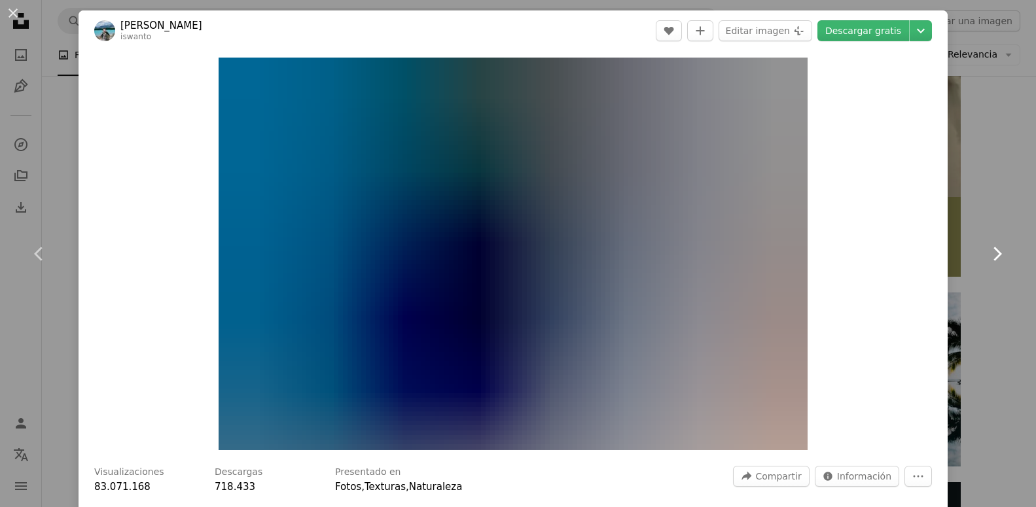
click at [998, 253] on icon at bounding box center [997, 254] width 9 height 14
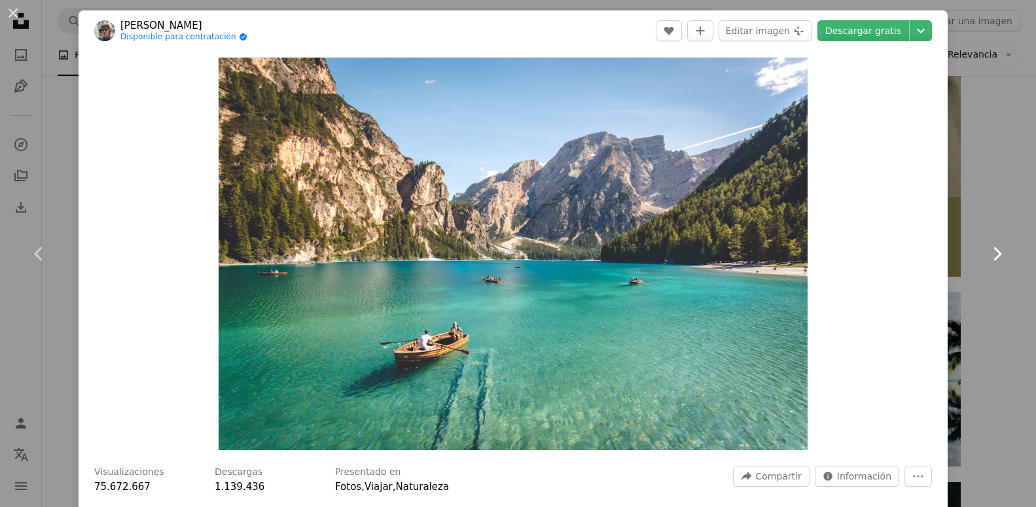
click at [998, 253] on icon at bounding box center [997, 254] width 9 height 14
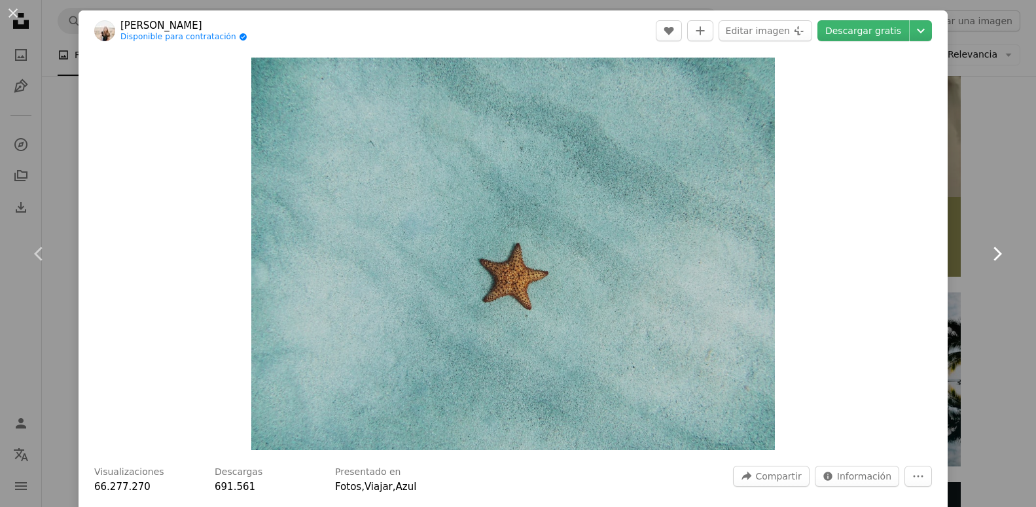
click at [998, 253] on icon at bounding box center [997, 254] width 9 height 14
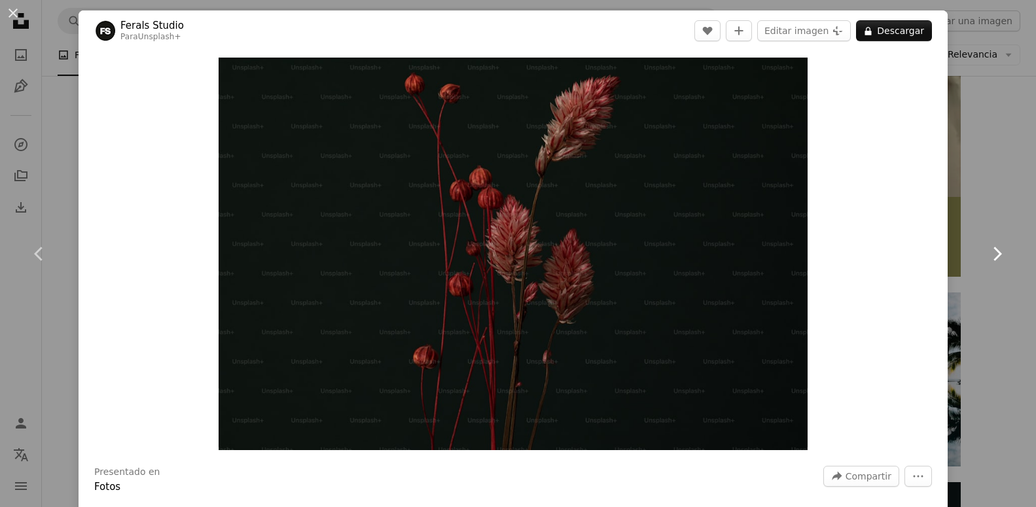
click at [998, 253] on icon at bounding box center [997, 254] width 9 height 14
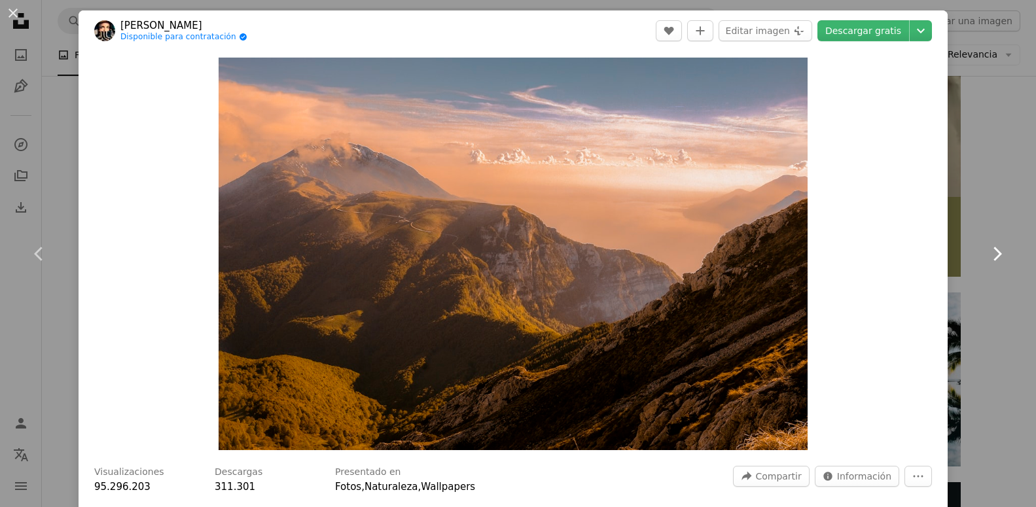
click at [998, 254] on icon "Chevron right" at bounding box center [996, 253] width 21 height 21
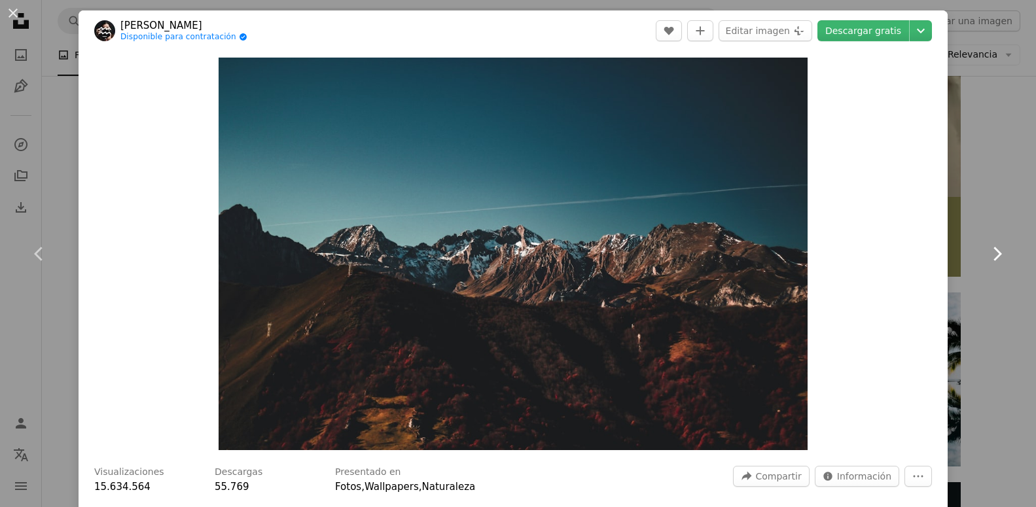
click at [1000, 252] on icon at bounding box center [997, 254] width 9 height 14
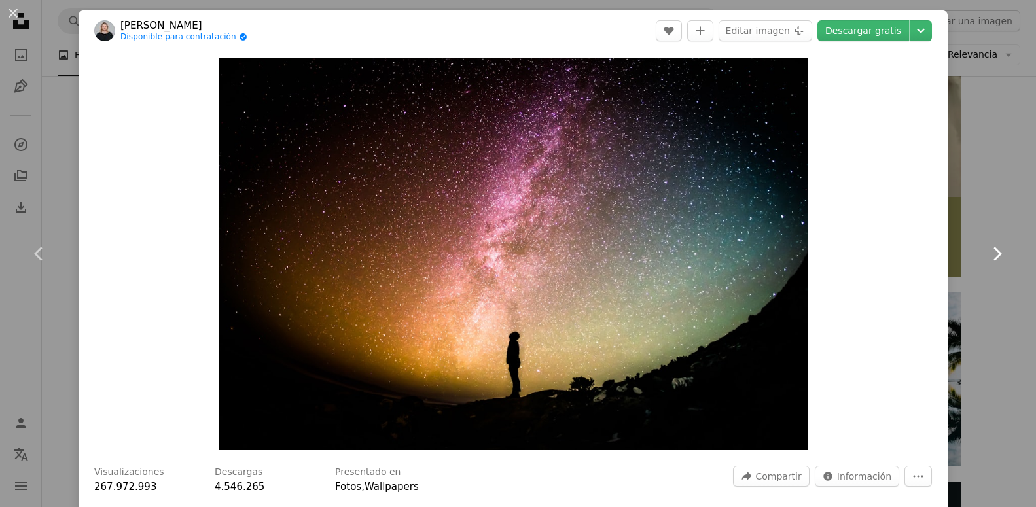
click at [1000, 252] on icon at bounding box center [997, 254] width 9 height 14
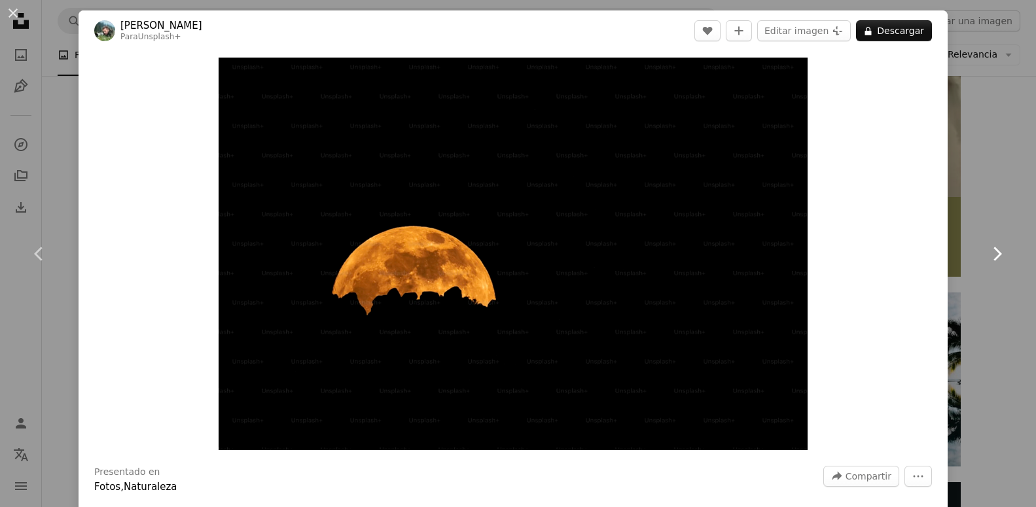
click at [1000, 253] on icon at bounding box center [997, 254] width 9 height 14
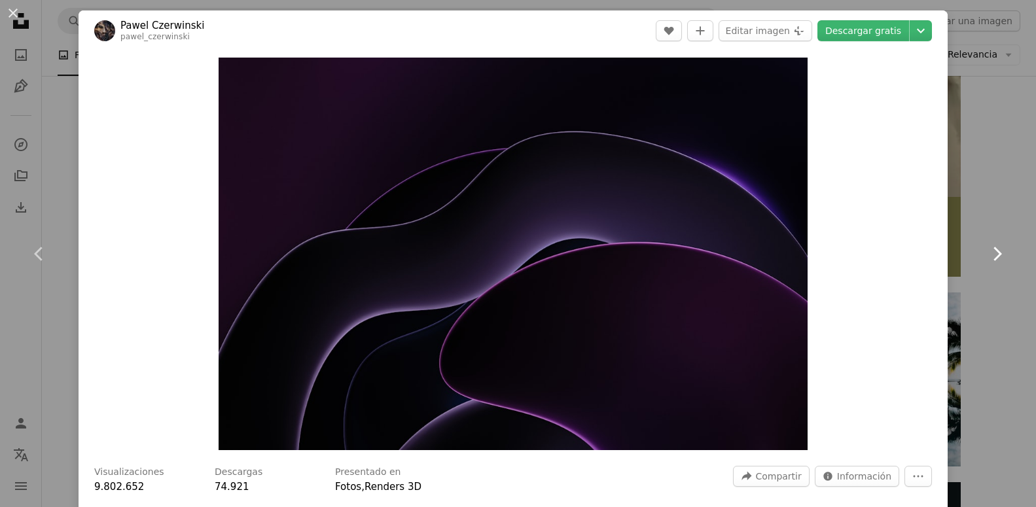
click at [1000, 253] on icon at bounding box center [997, 254] width 9 height 14
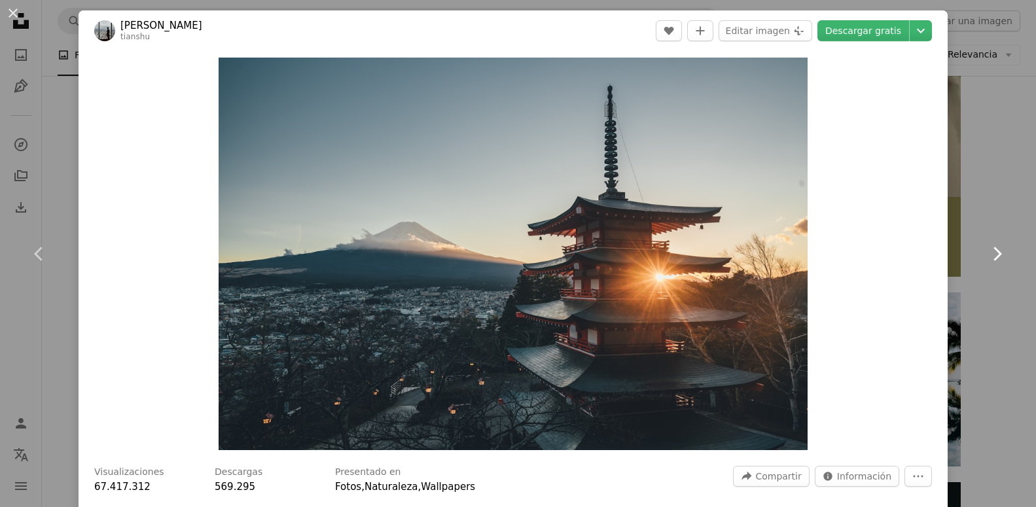
click at [1000, 253] on icon at bounding box center [997, 254] width 9 height 14
